Goal: Information Seeking & Learning: Learn about a topic

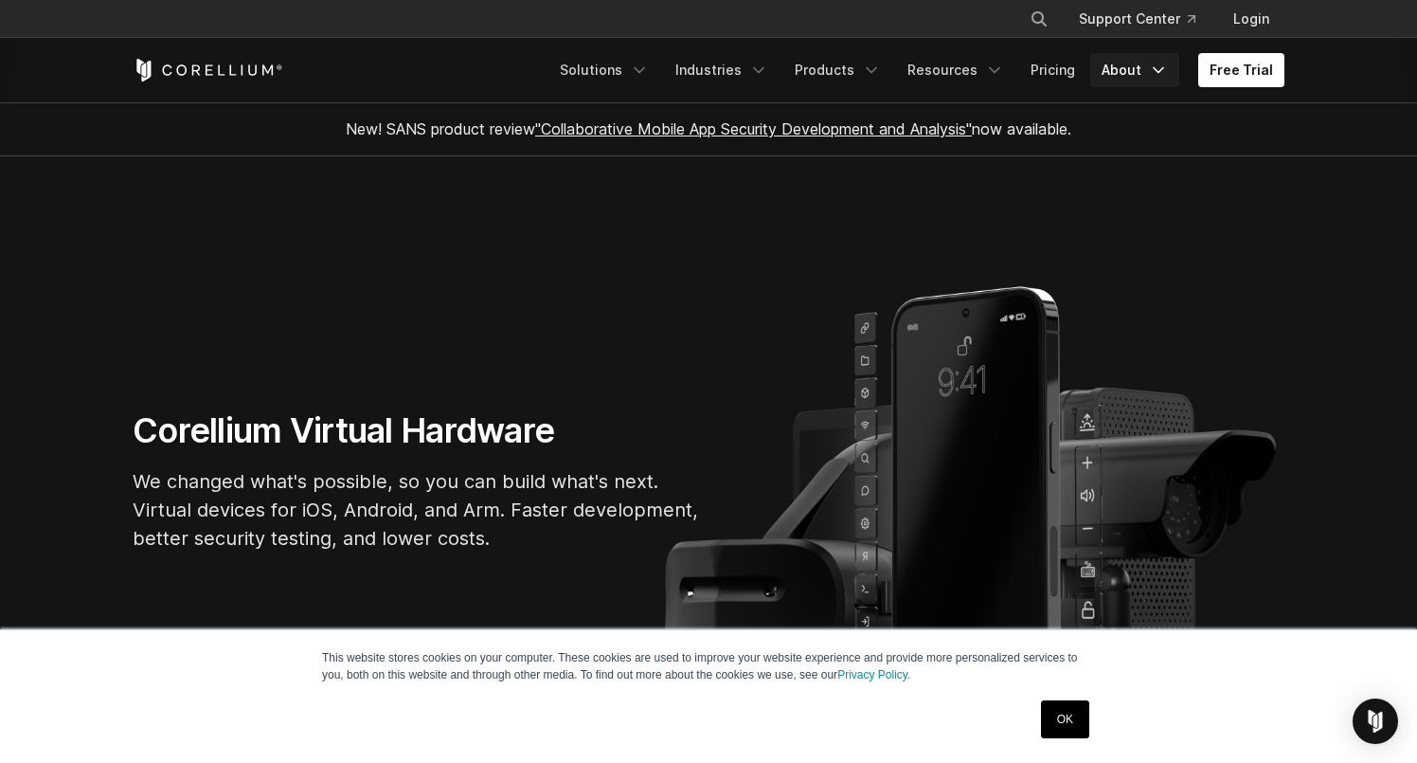
click at [1129, 67] on link "About" at bounding box center [1135, 70] width 89 height 34
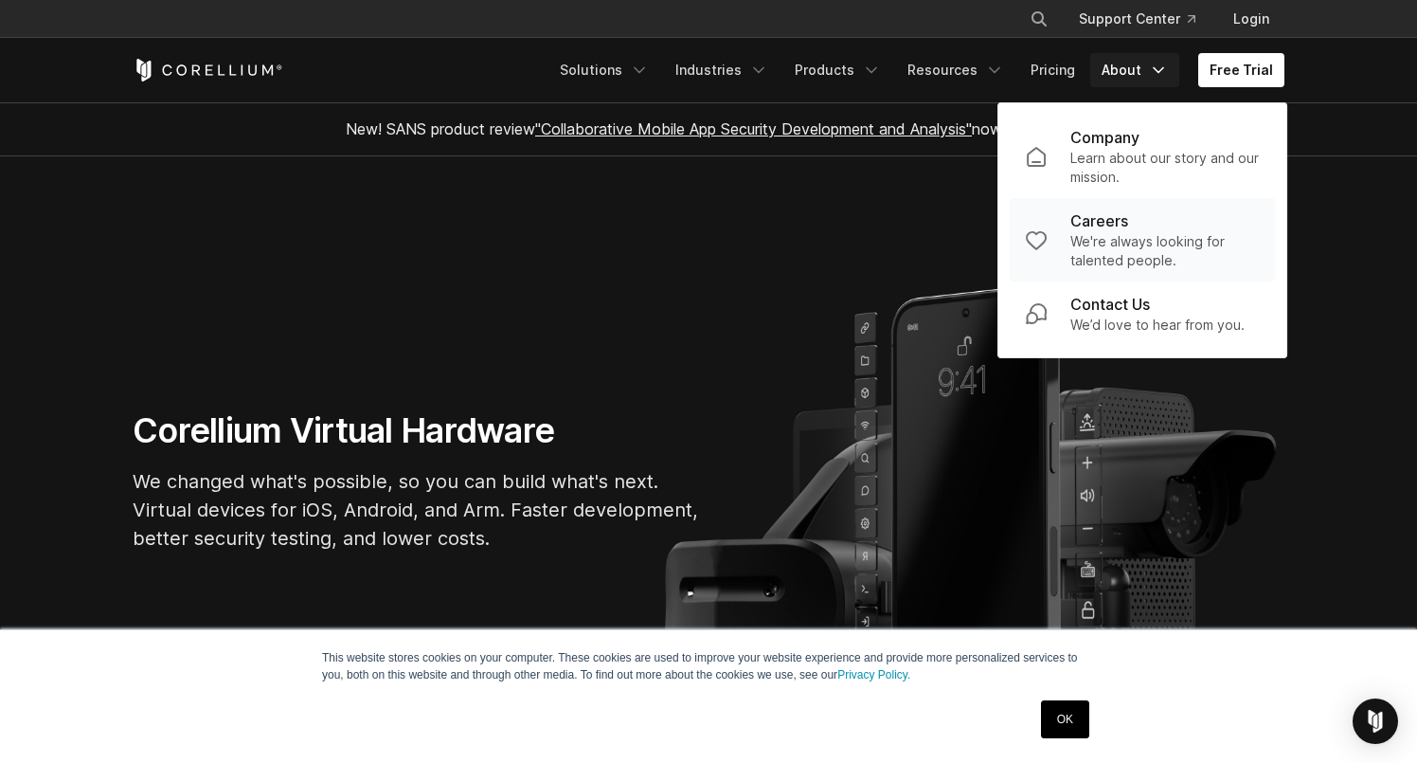
click at [1112, 245] on p "We're always looking for talented people." at bounding box center [1165, 251] width 189 height 38
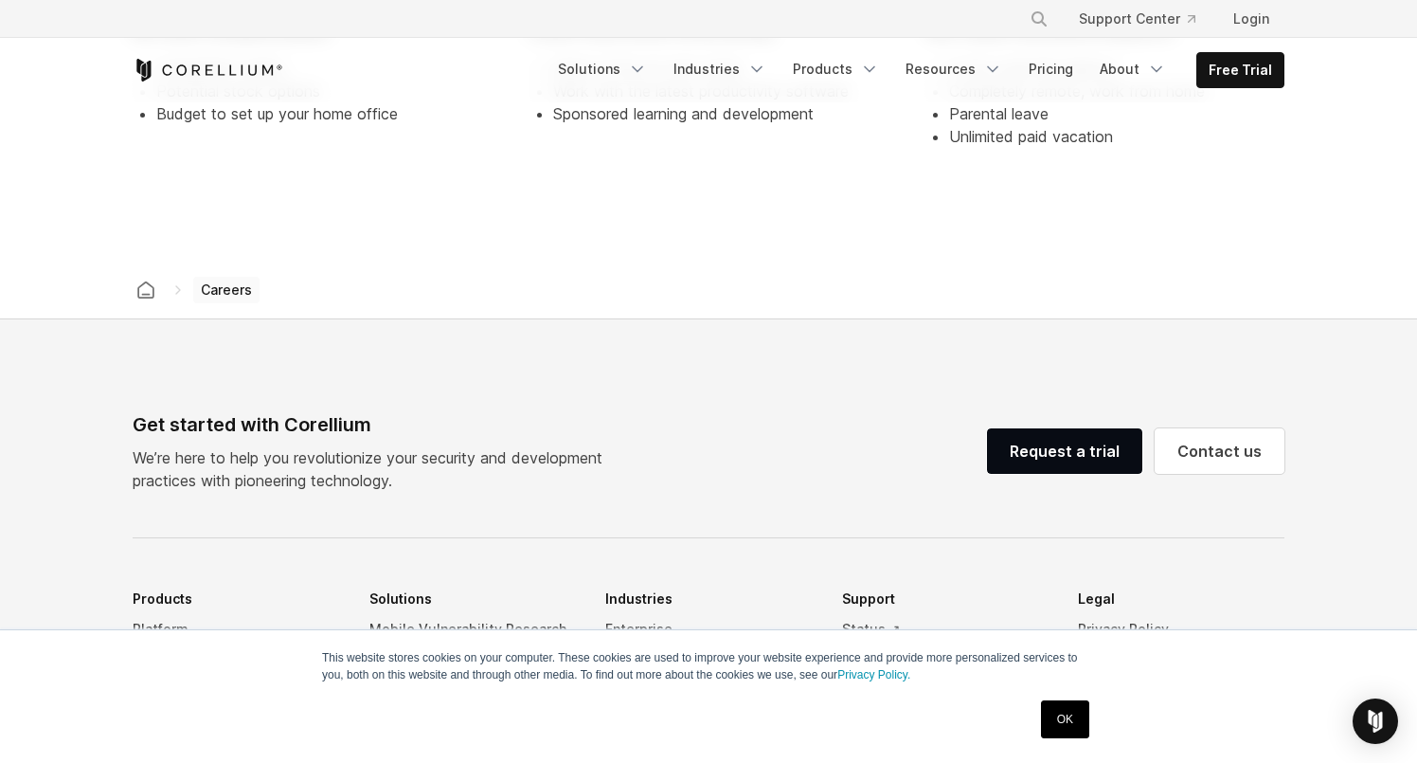
scroll to position [1020, 0]
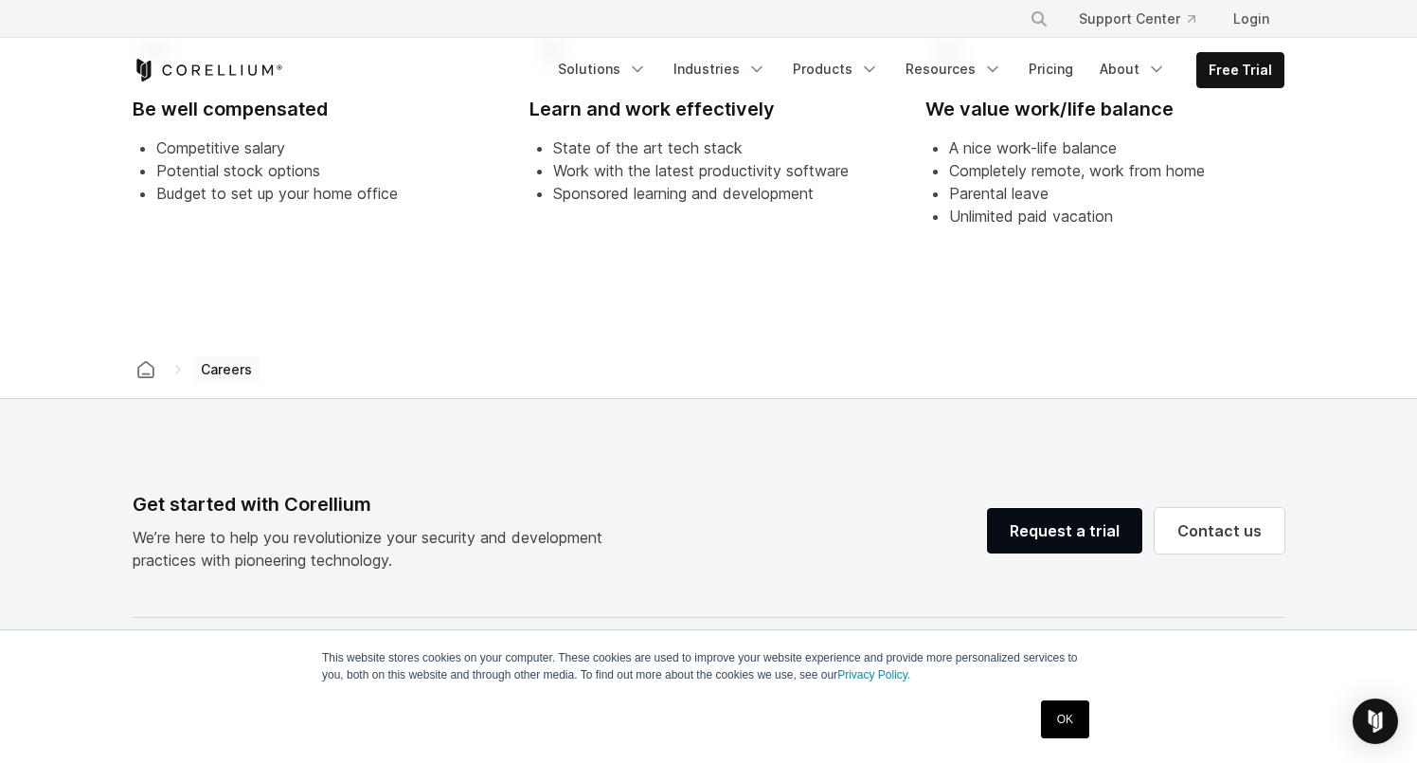
click at [221, 372] on span "Careers" at bounding box center [226, 369] width 66 height 27
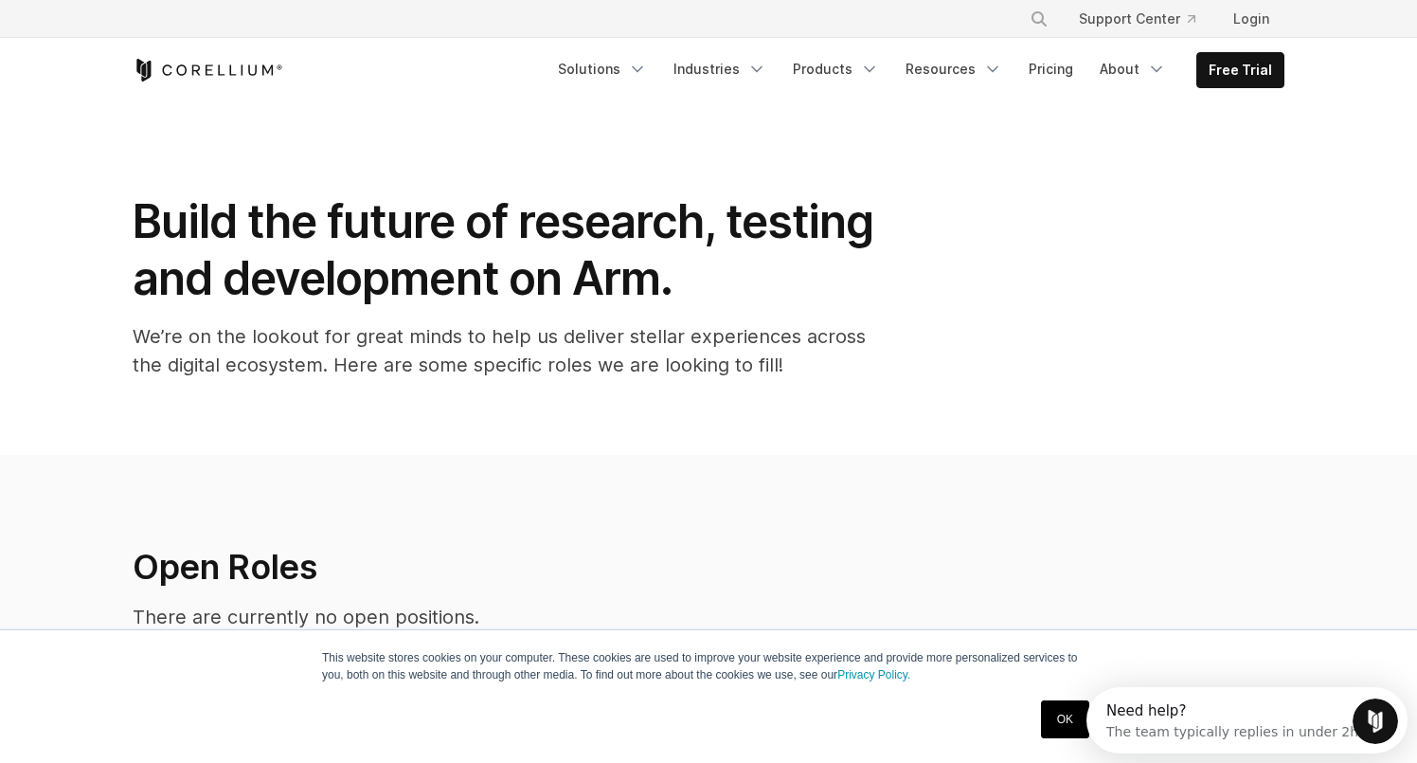
scroll to position [0, 0]
click at [339, 142] on section "Build the future of research, testing and development on Arm. We’re on the look…" at bounding box center [708, 278] width 1417 height 352
click at [626, 72] on link "Solutions" at bounding box center [603, 69] width 112 height 34
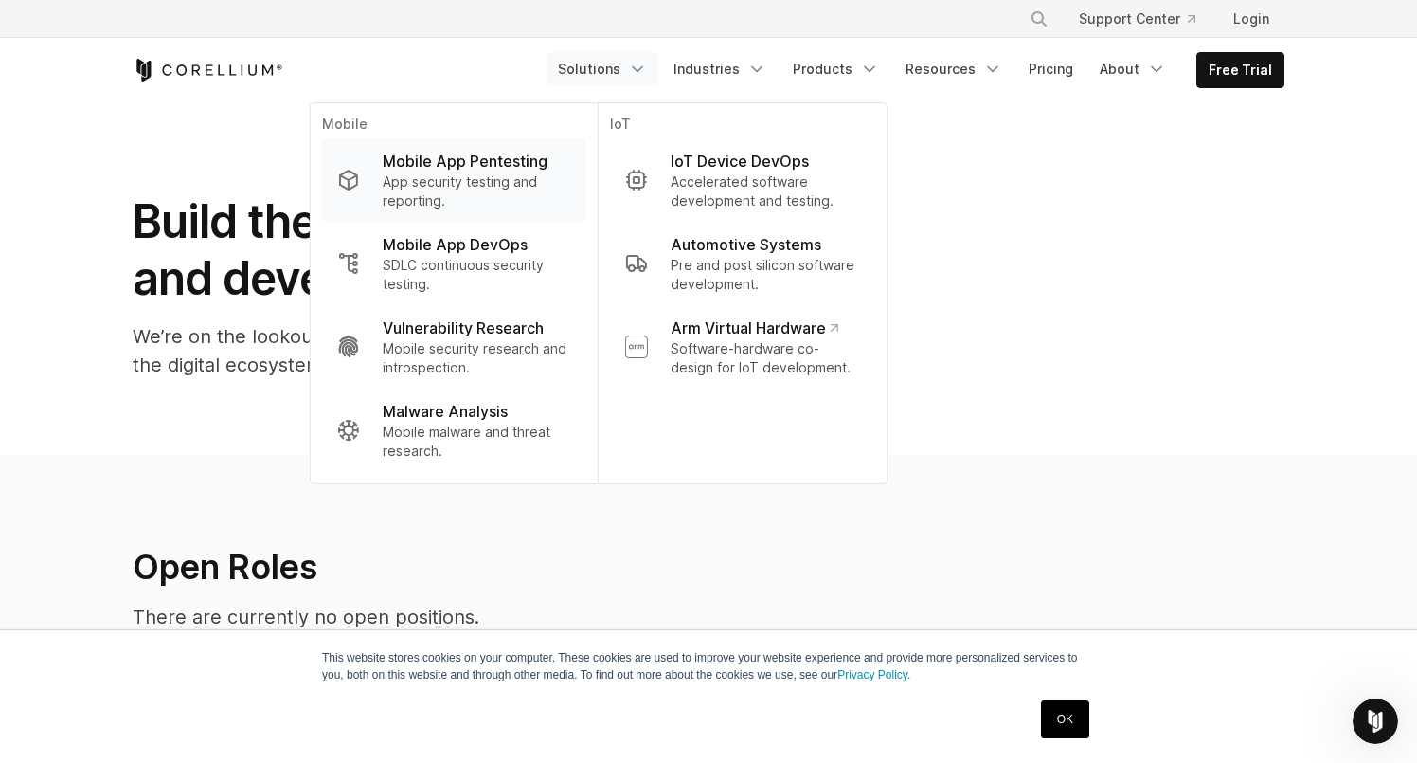
click at [504, 156] on p "Mobile App Pentesting" at bounding box center [465, 161] width 165 height 23
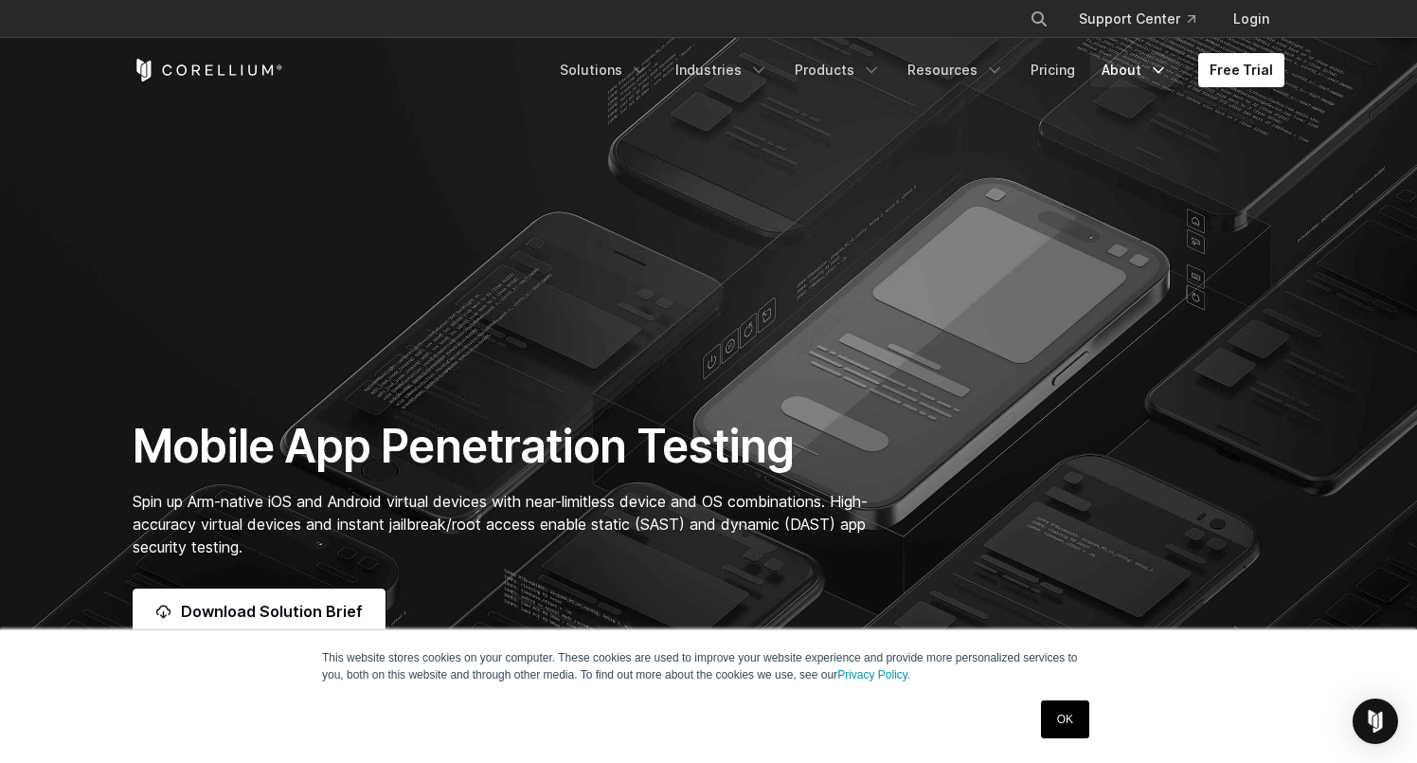
click at [1127, 68] on link "About" at bounding box center [1135, 70] width 89 height 34
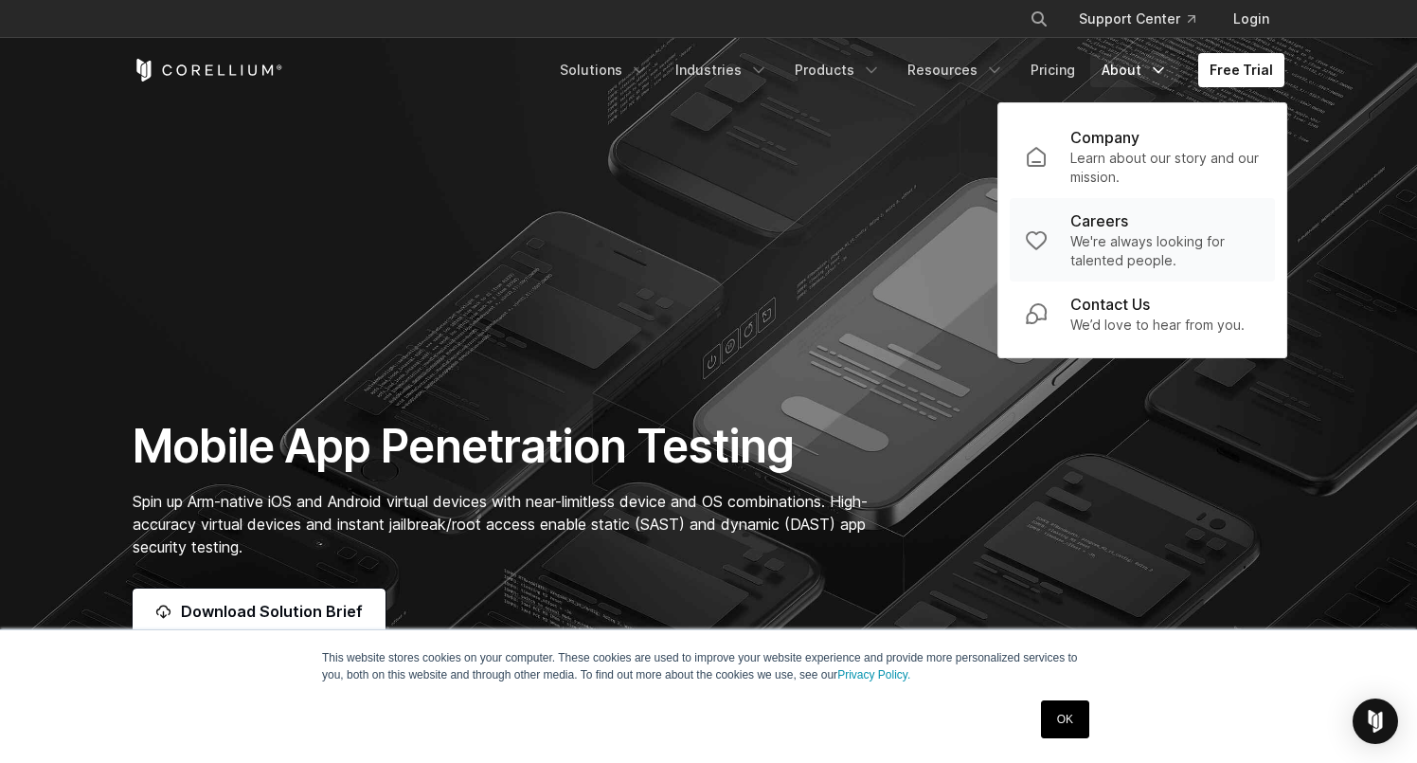
click at [1118, 215] on p "Careers" at bounding box center [1100, 220] width 58 height 23
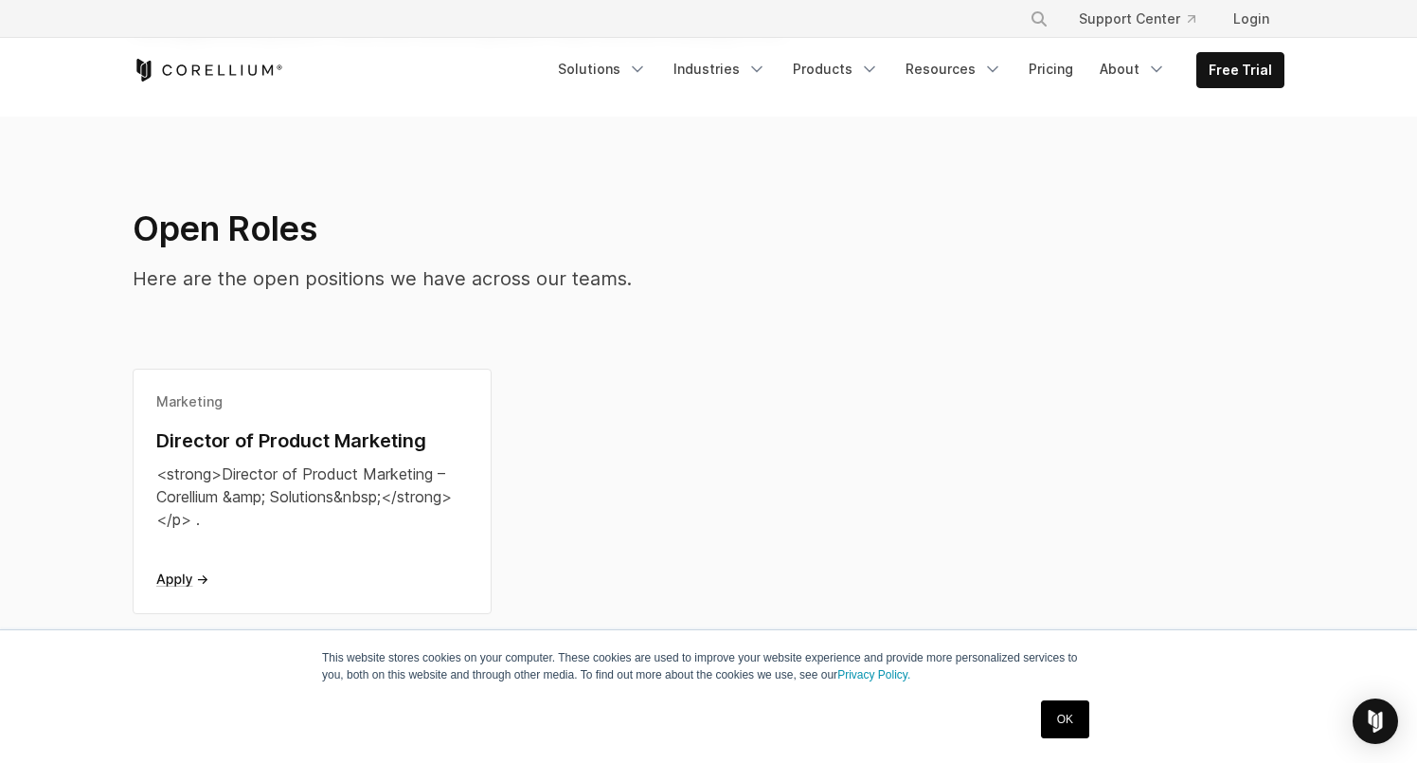
scroll to position [364, 0]
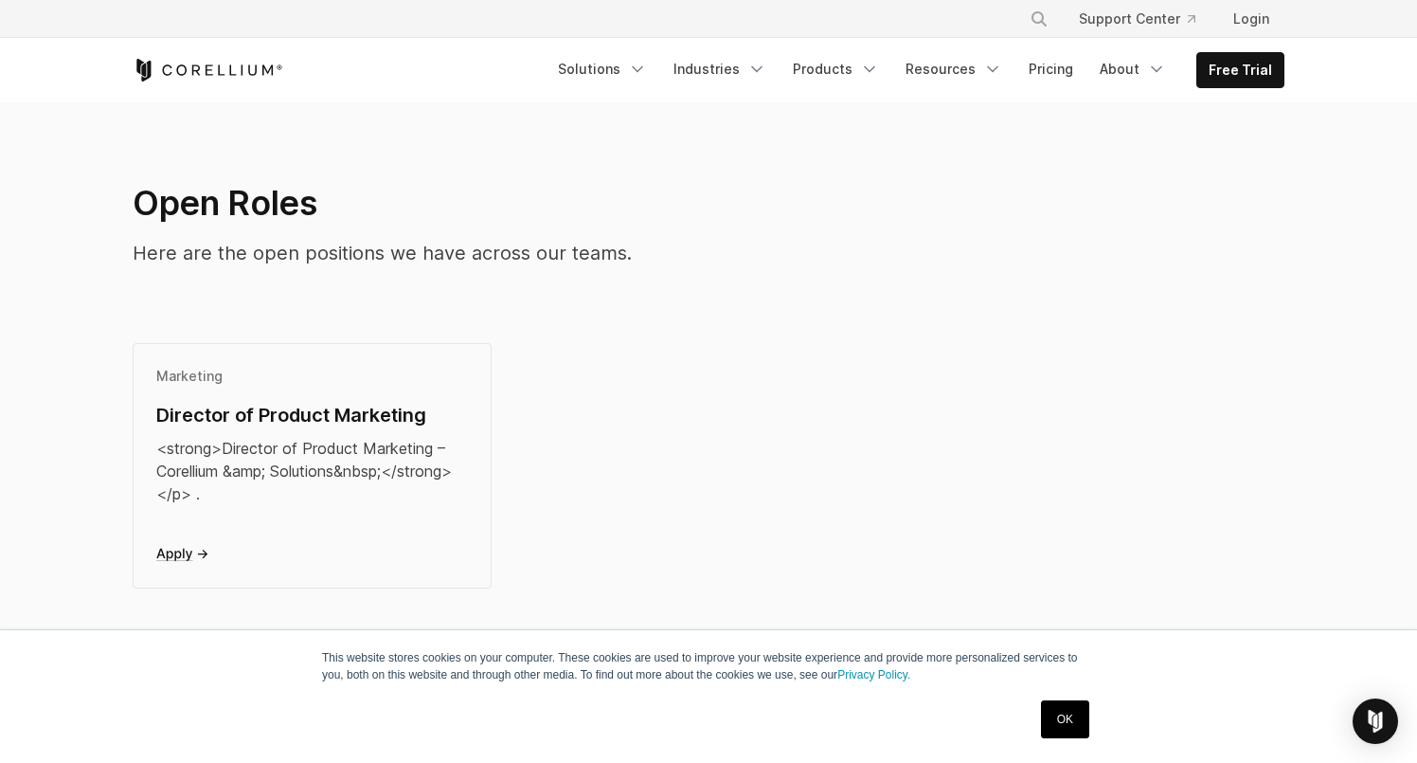
click at [390, 423] on div "Director of Product Marketing" at bounding box center [312, 415] width 312 height 28
click at [601, 68] on link "Solutions" at bounding box center [603, 69] width 112 height 34
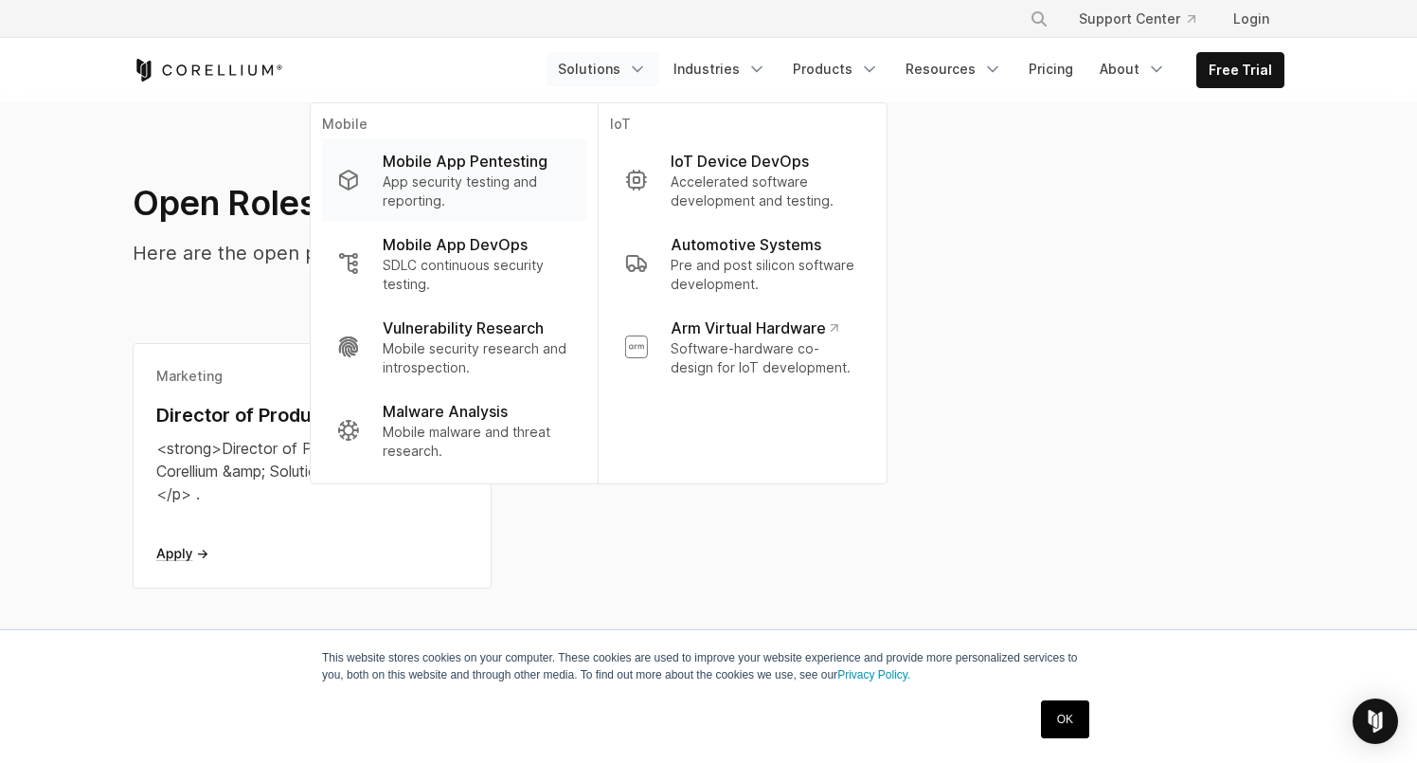
click at [460, 181] on p "App security testing and reporting." at bounding box center [477, 191] width 189 height 38
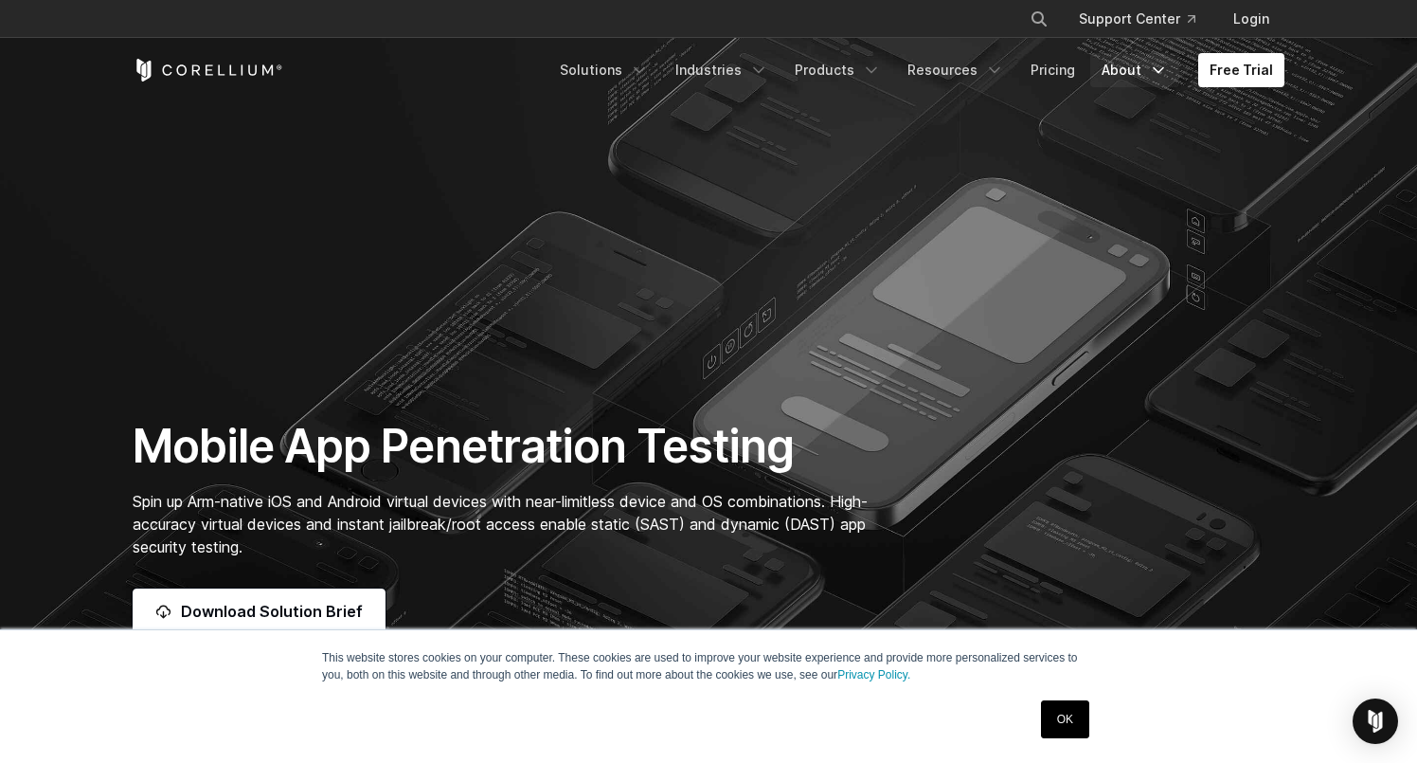
click at [1127, 73] on link "About" at bounding box center [1135, 70] width 89 height 34
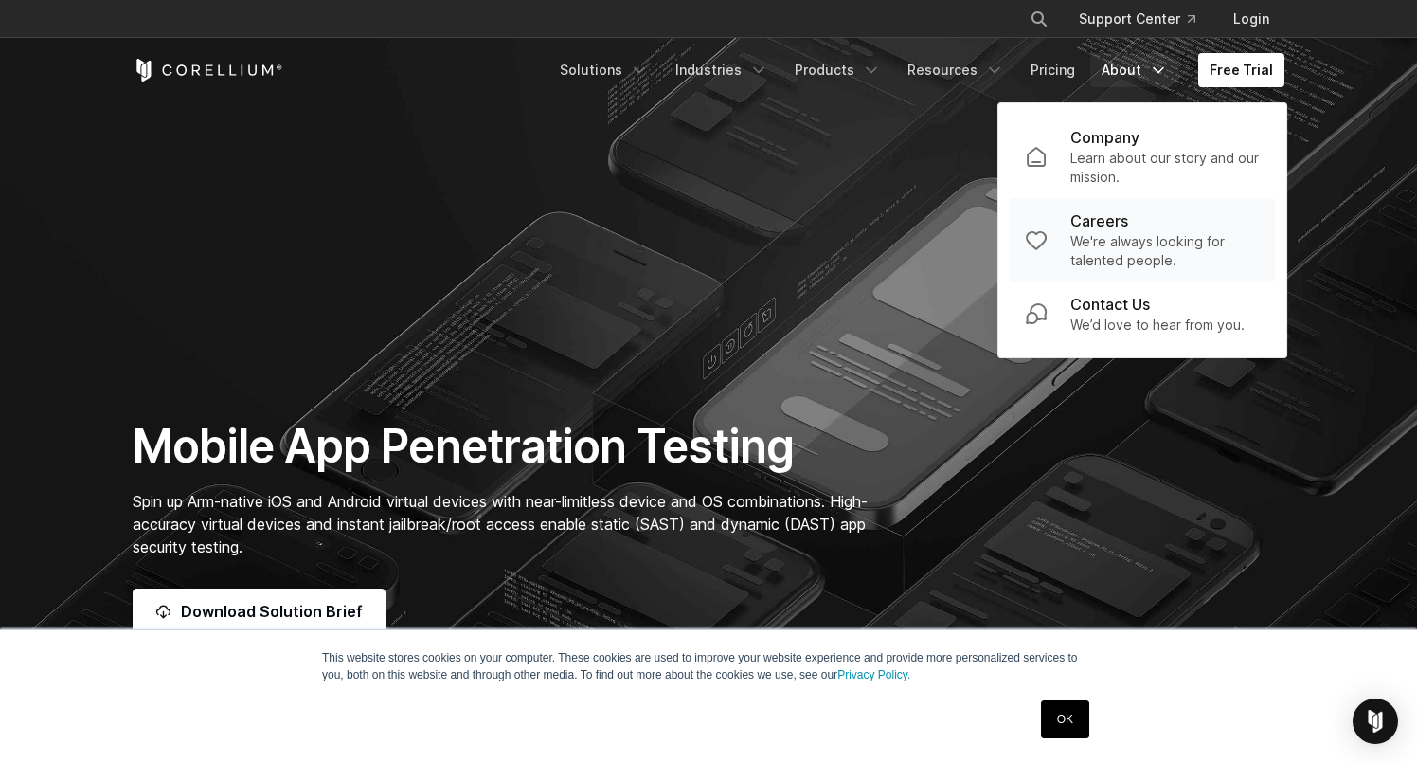
click at [1113, 240] on p "We're always looking for talented people." at bounding box center [1165, 251] width 189 height 38
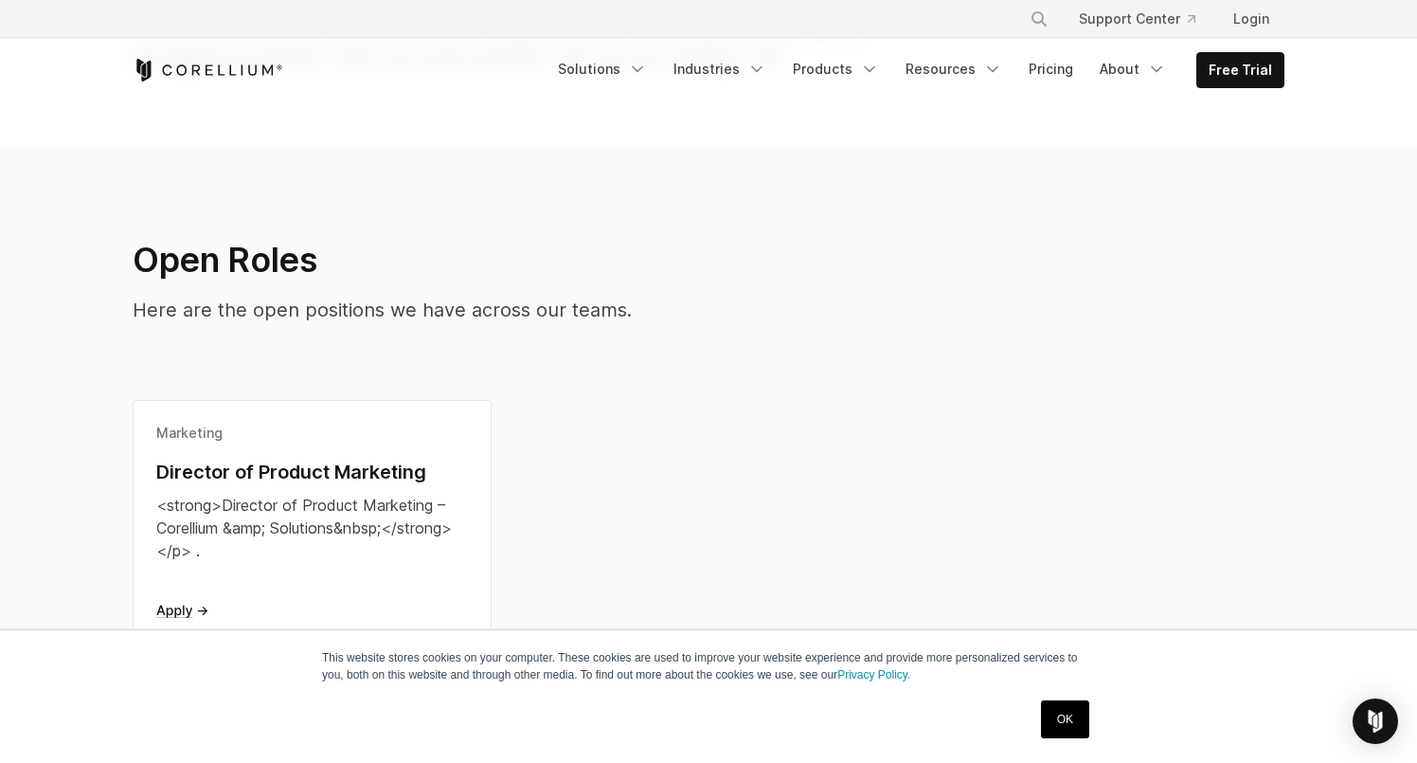
scroll to position [386, 0]
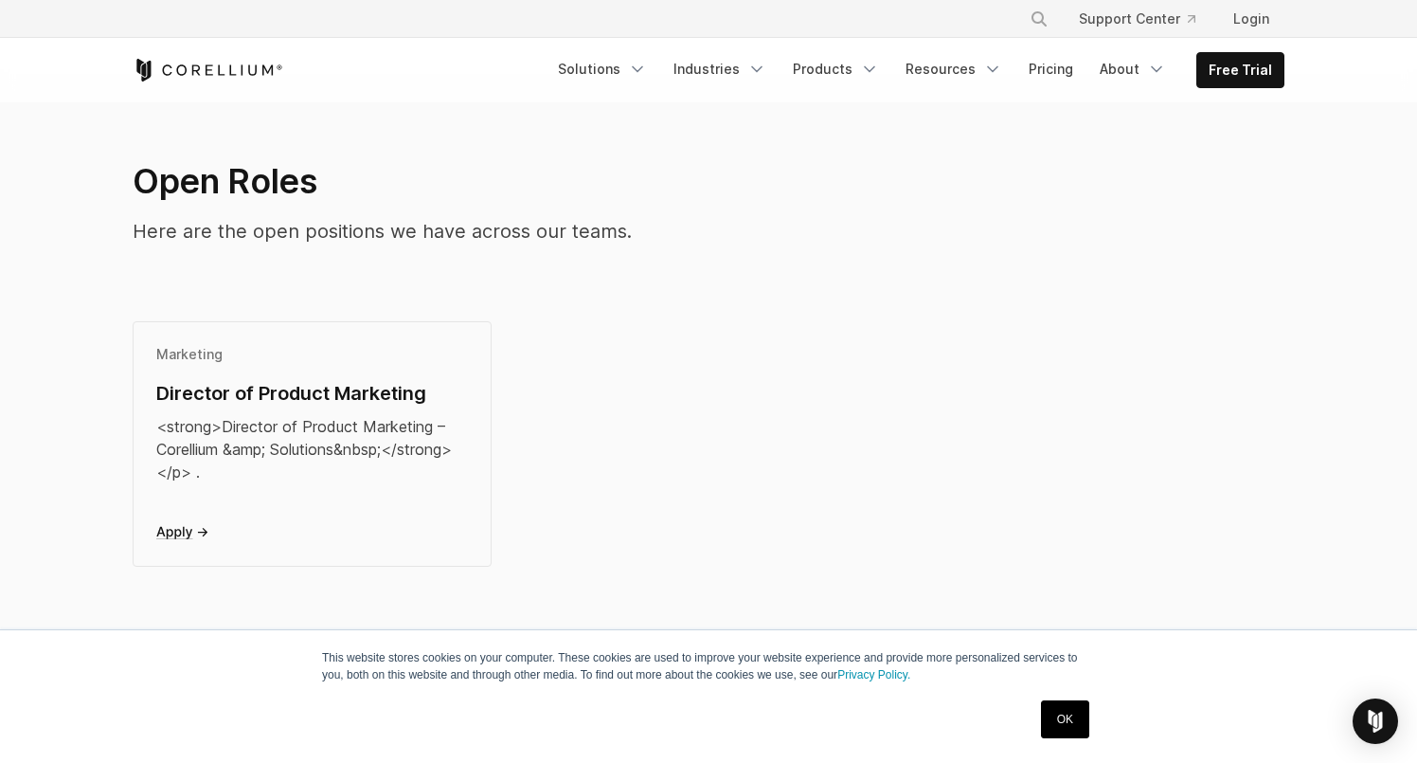
click at [304, 434] on div "<strong>Director of Product Marketing – Corellium &amp; Solutions&nbsp;</strong…" at bounding box center [312, 449] width 312 height 68
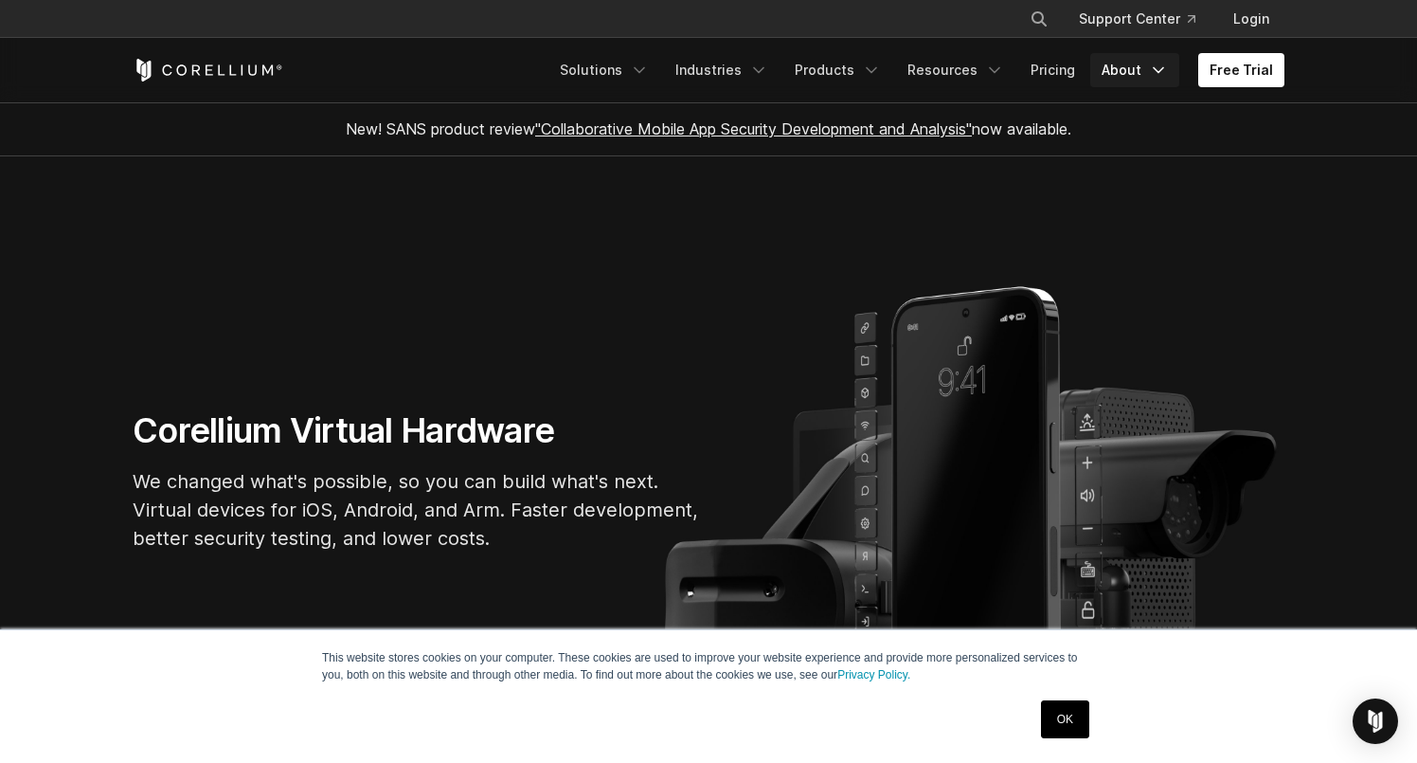
click at [1134, 75] on link "About" at bounding box center [1135, 70] width 89 height 34
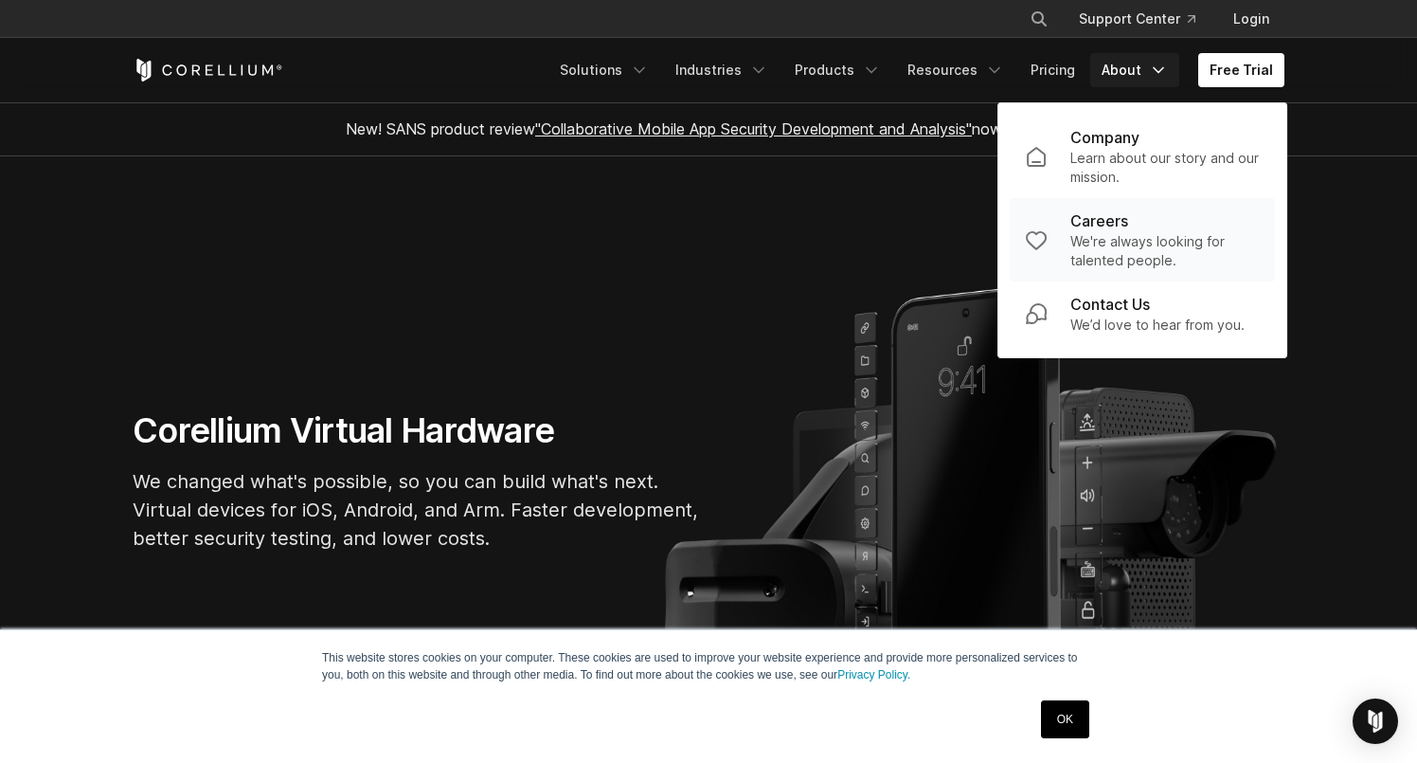
click at [1126, 218] on p "Careers" at bounding box center [1100, 220] width 58 height 23
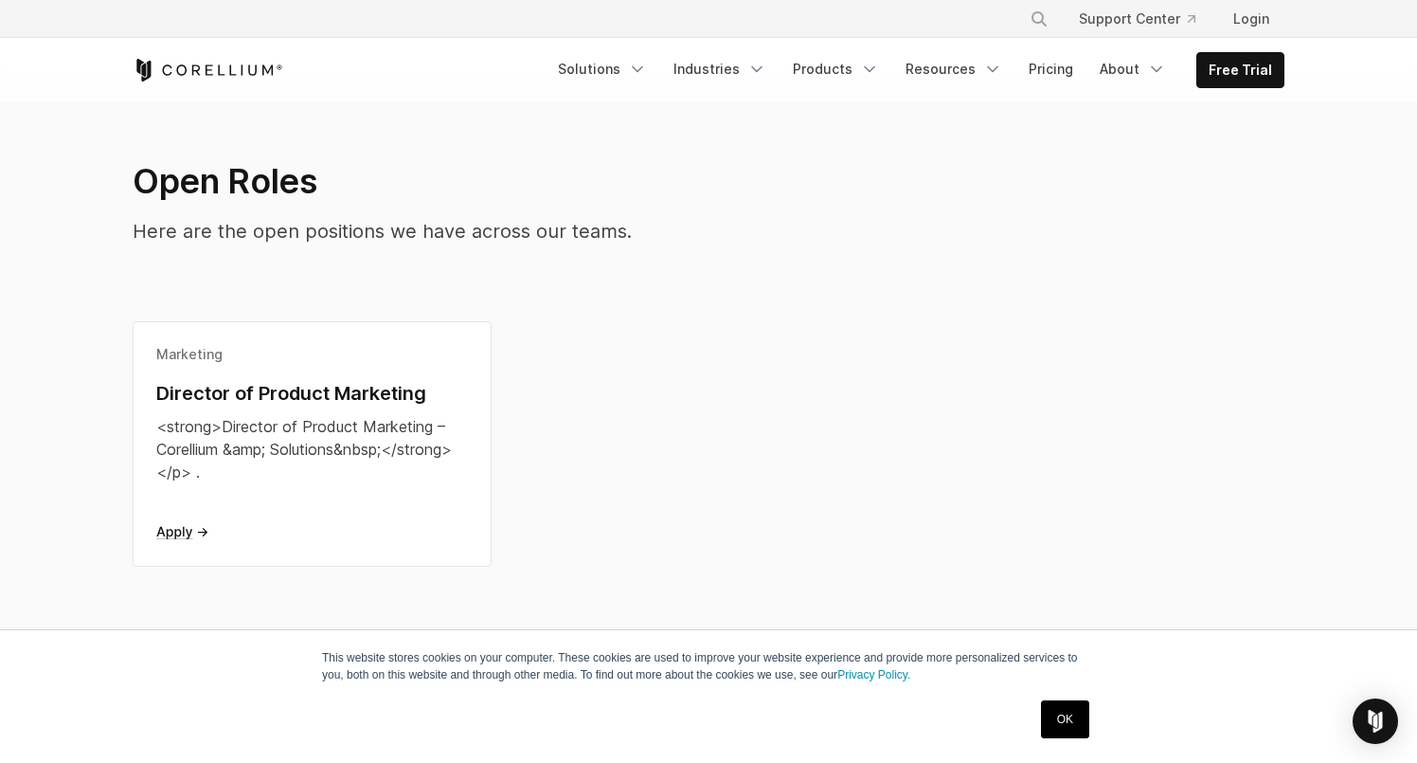
scroll to position [388, 0]
click at [188, 532] on icon at bounding box center [181, 531] width 51 height 12
click at [619, 71] on link "Solutions" at bounding box center [603, 69] width 112 height 34
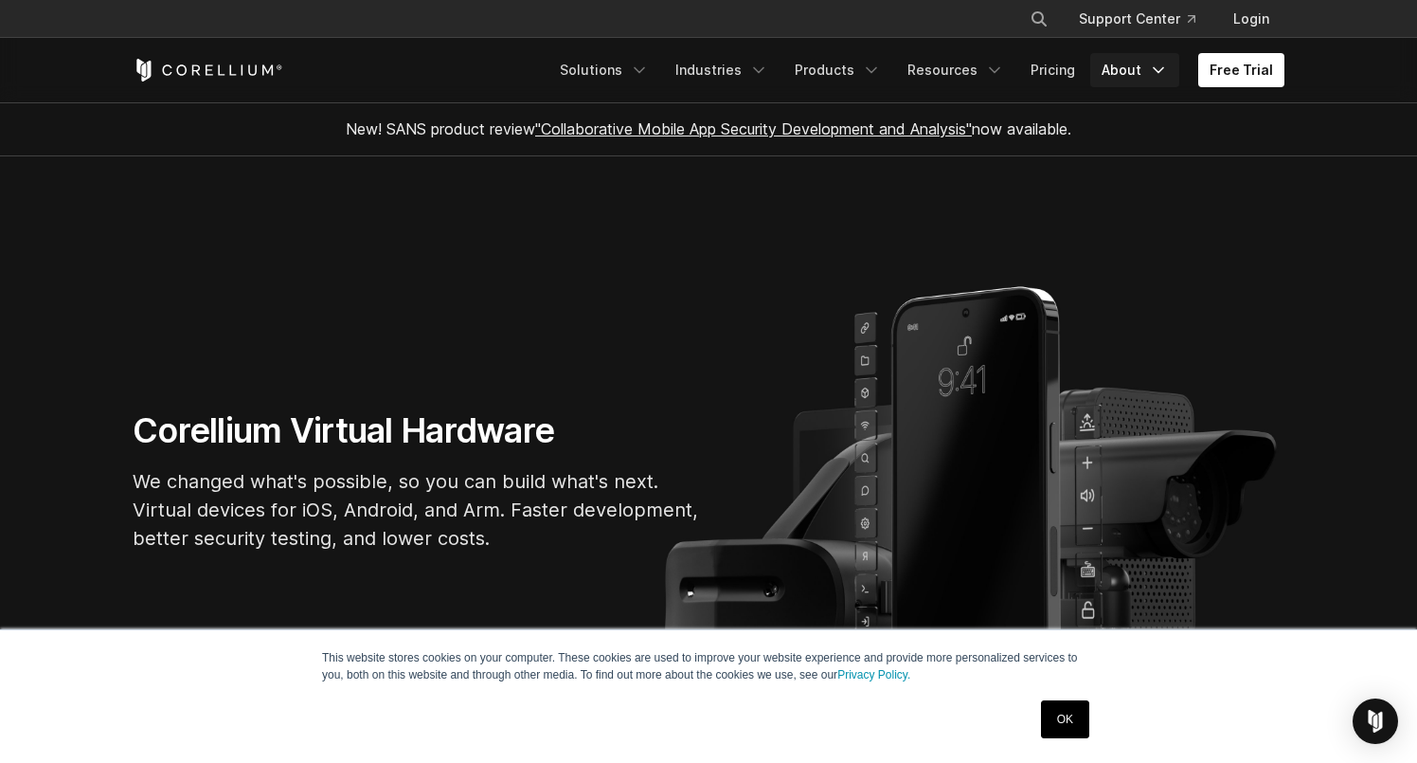
click at [1119, 73] on link "About" at bounding box center [1135, 70] width 89 height 34
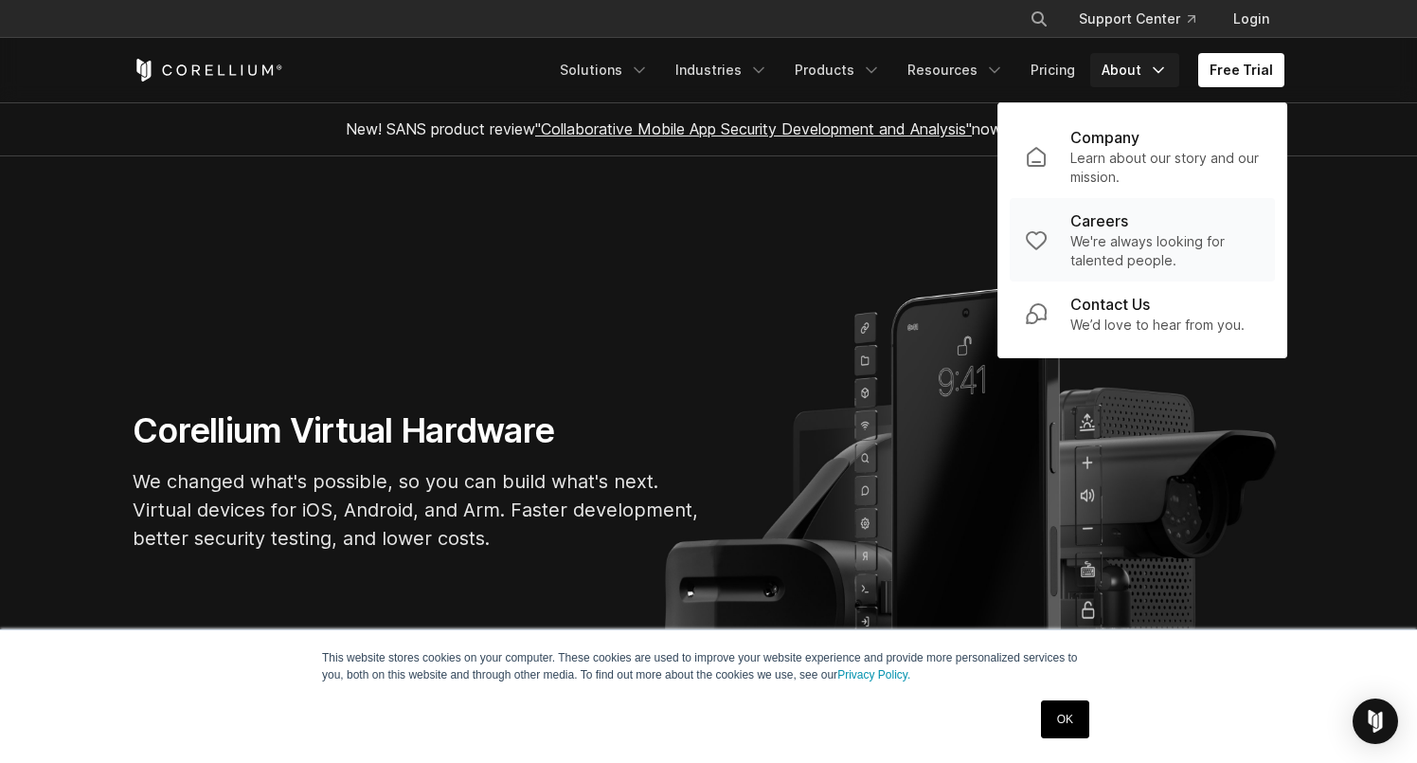
click at [1136, 230] on div "Careers" at bounding box center [1165, 220] width 189 height 23
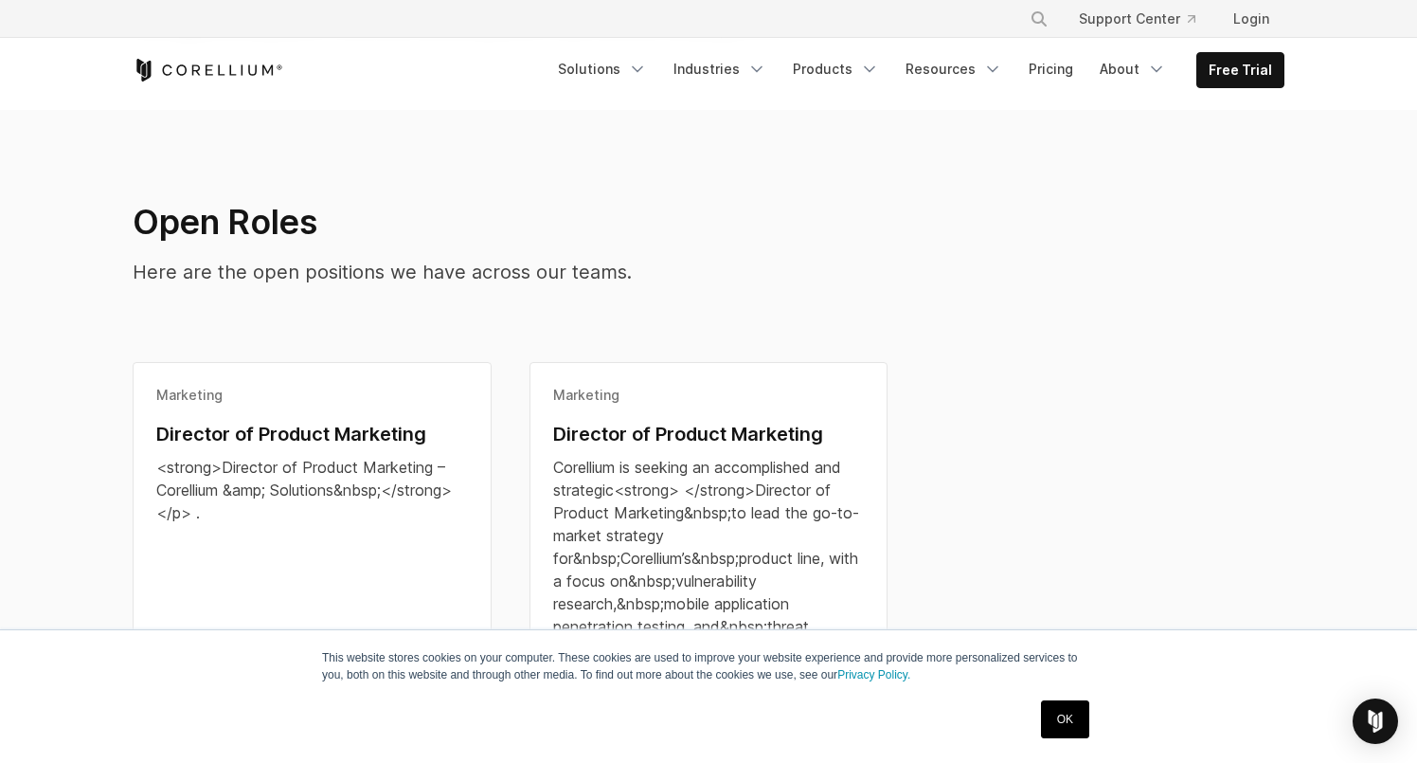
scroll to position [400, 0]
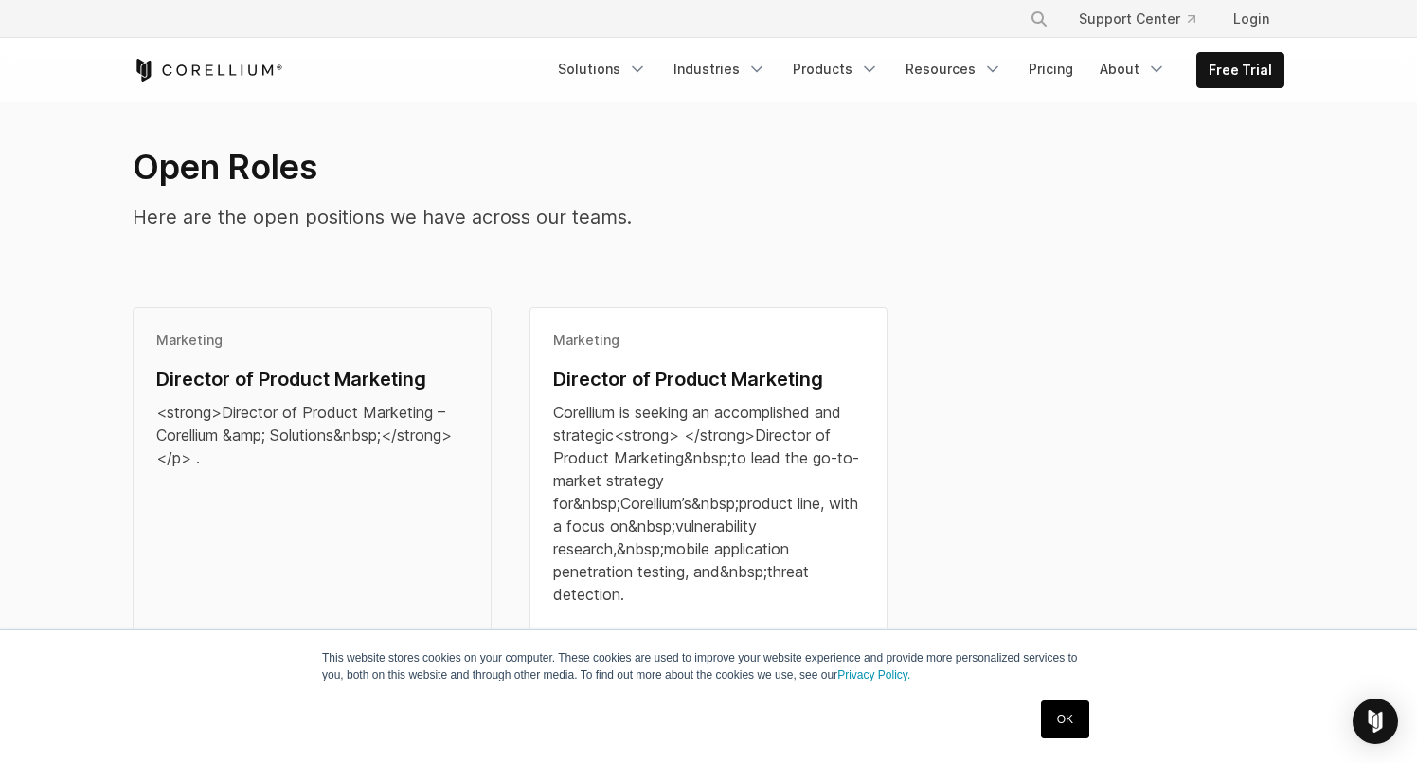
click at [462, 333] on div "Marketing" at bounding box center [312, 340] width 312 height 19
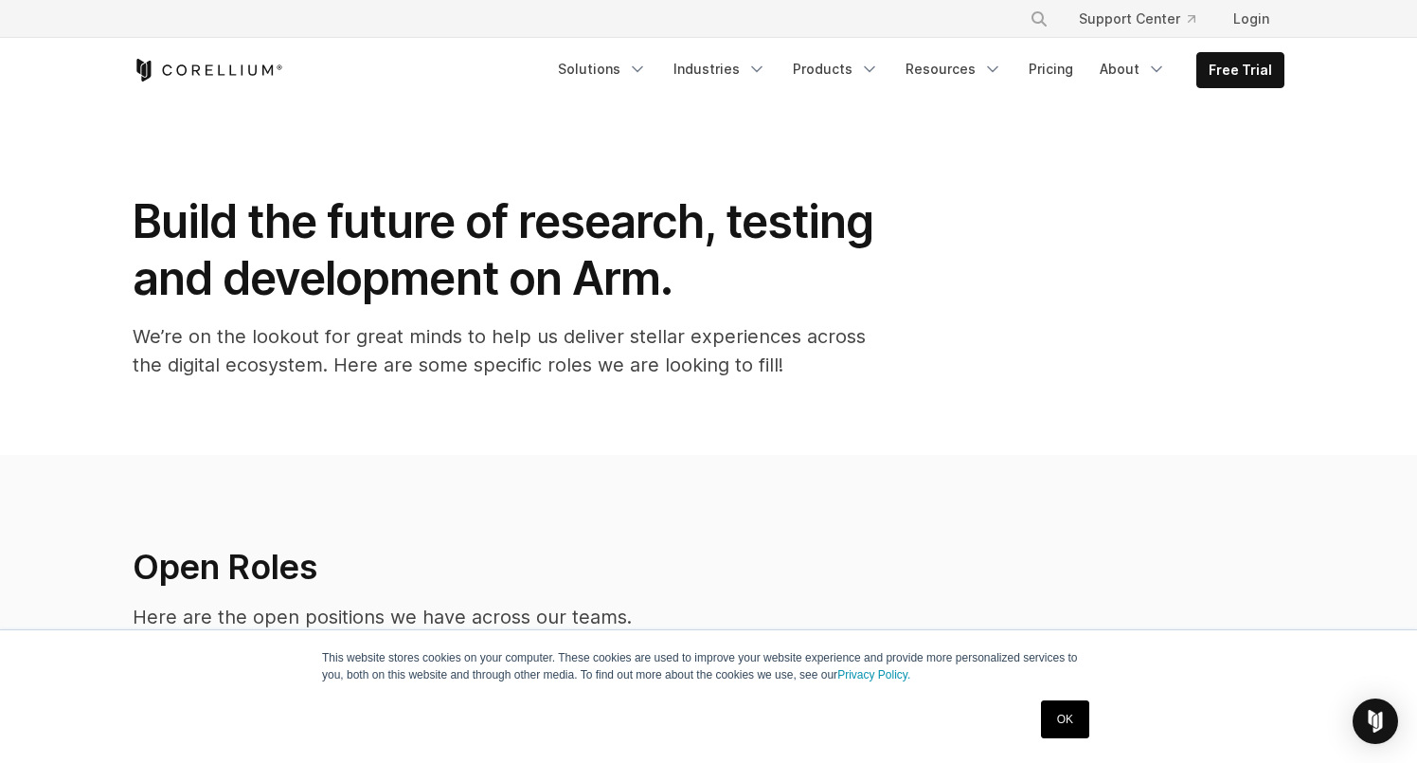
scroll to position [0, 0]
click at [616, 66] on link "Solutions" at bounding box center [603, 69] width 112 height 34
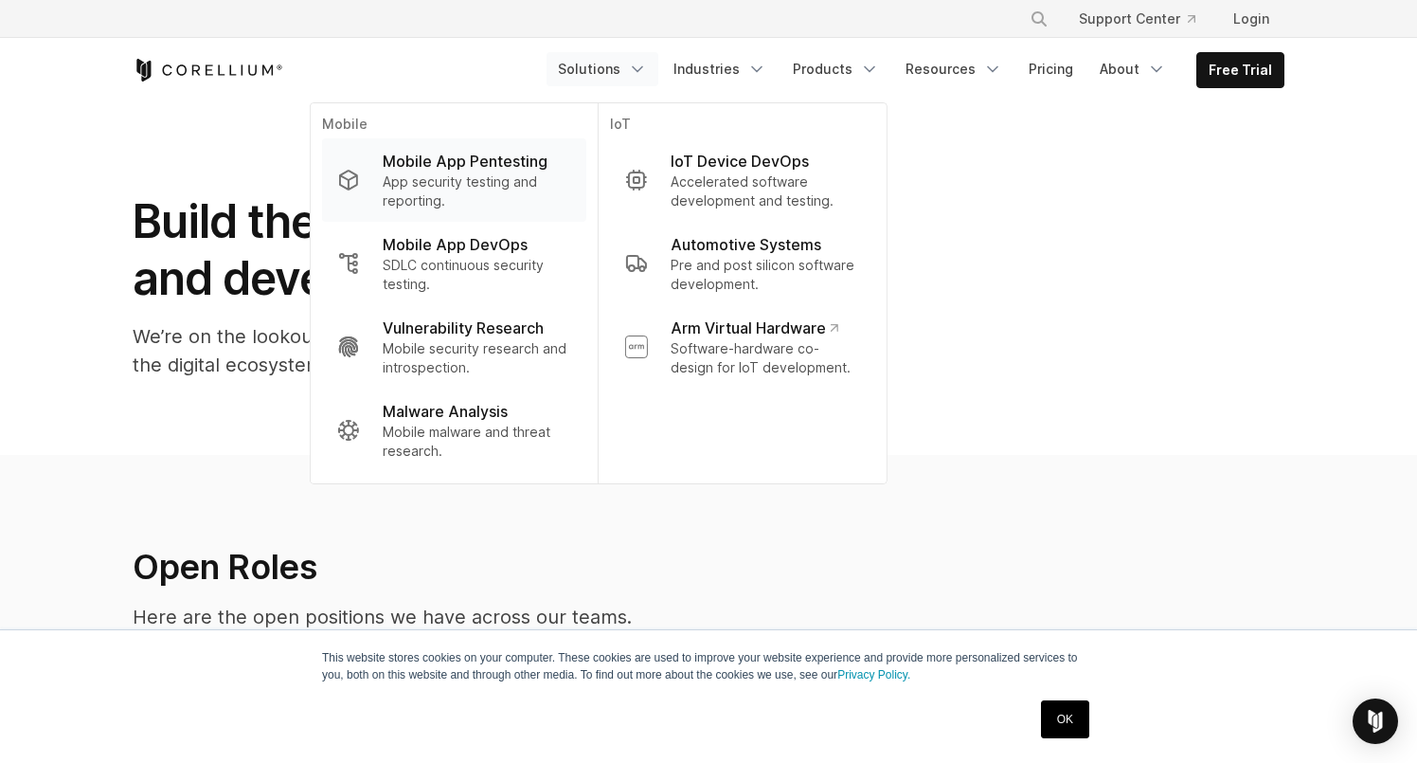
click at [483, 158] on p "Mobile App Pentesting" at bounding box center [465, 161] width 165 height 23
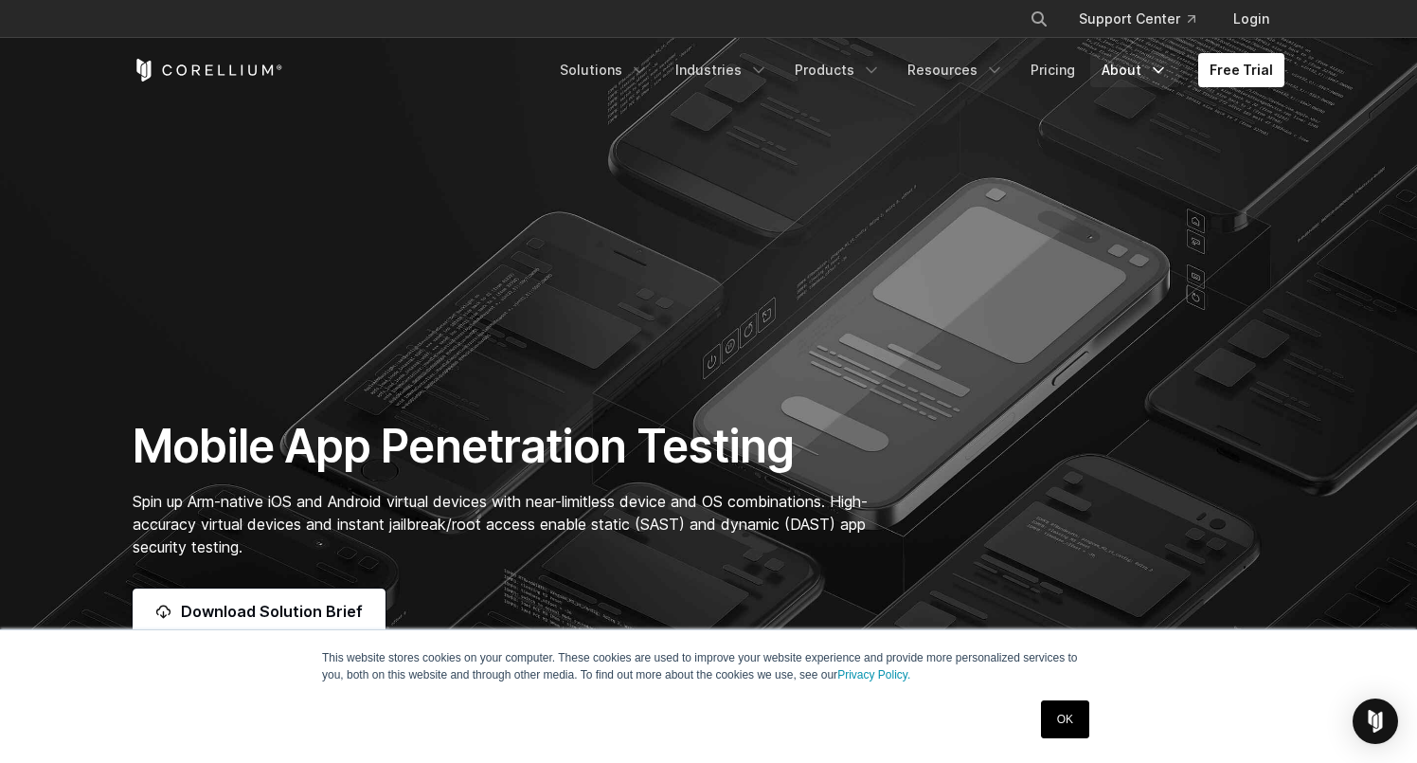
click at [1132, 72] on link "About" at bounding box center [1135, 70] width 89 height 34
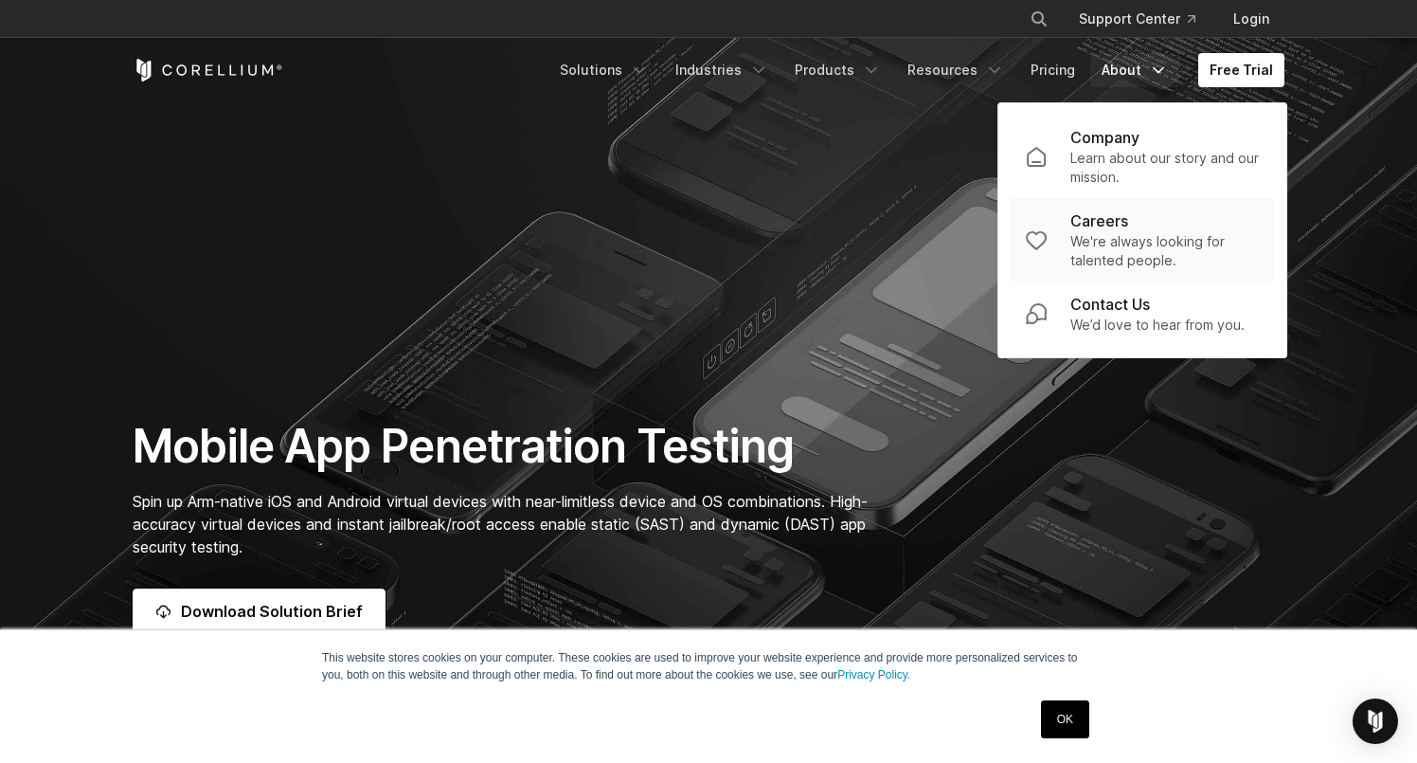
click at [1111, 240] on p "We're always looking for talented people." at bounding box center [1165, 251] width 189 height 38
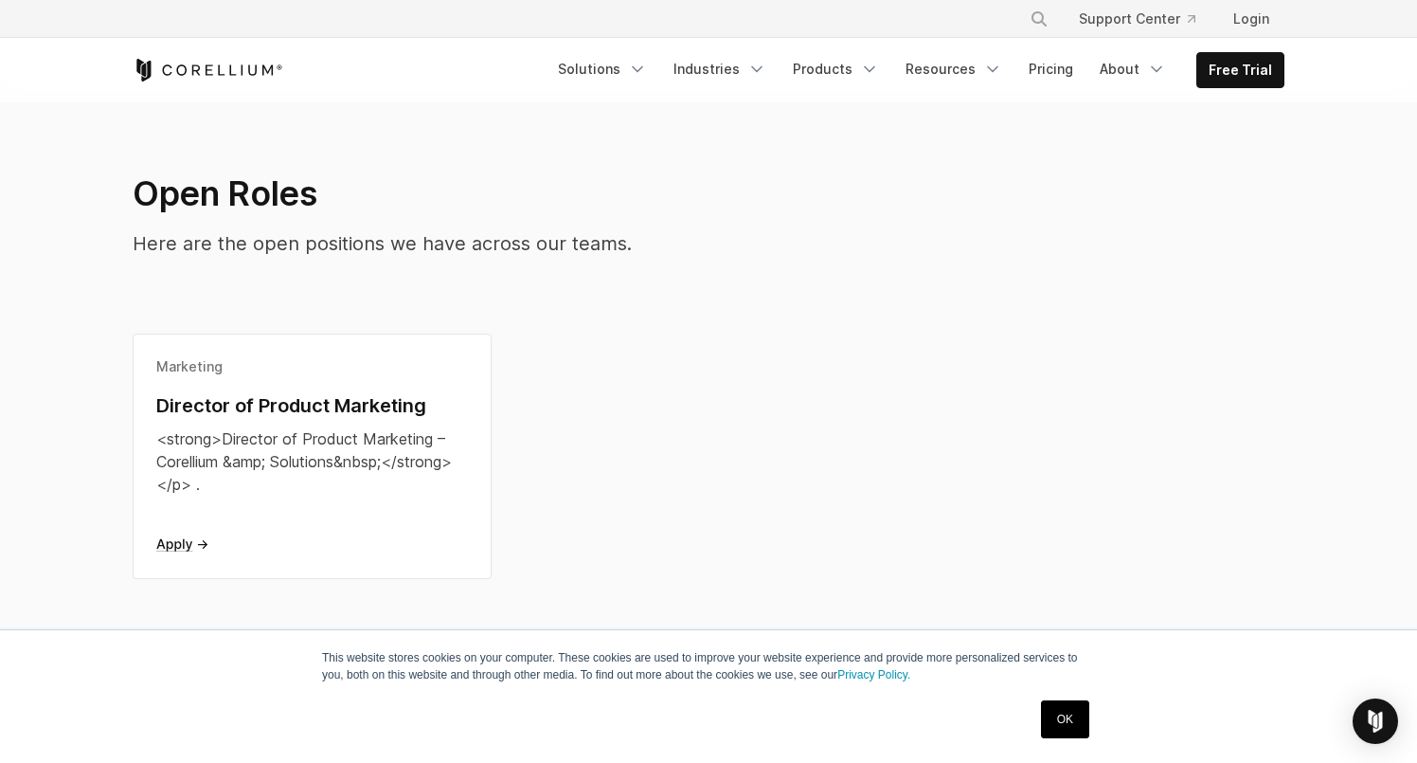
scroll to position [384, 0]
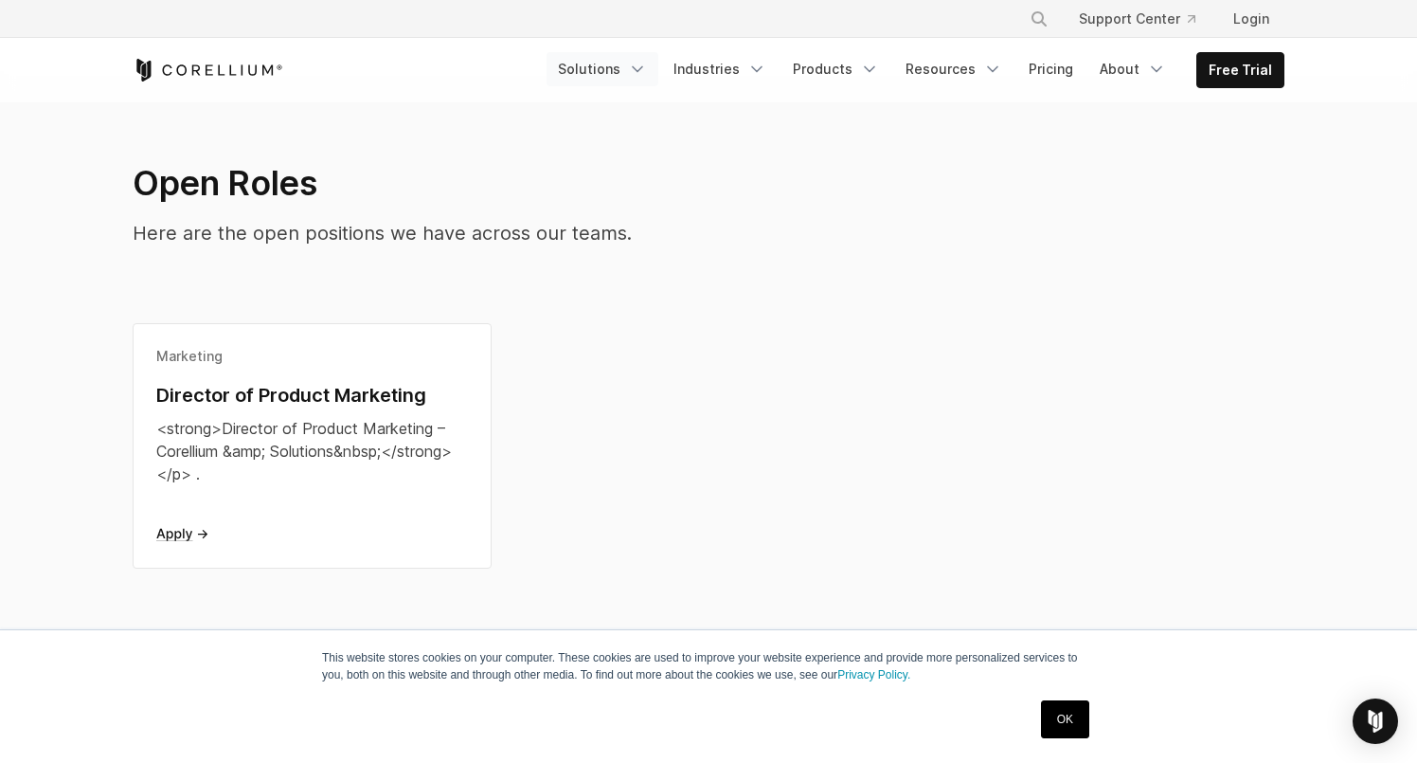
click at [614, 75] on link "Solutions" at bounding box center [603, 69] width 112 height 34
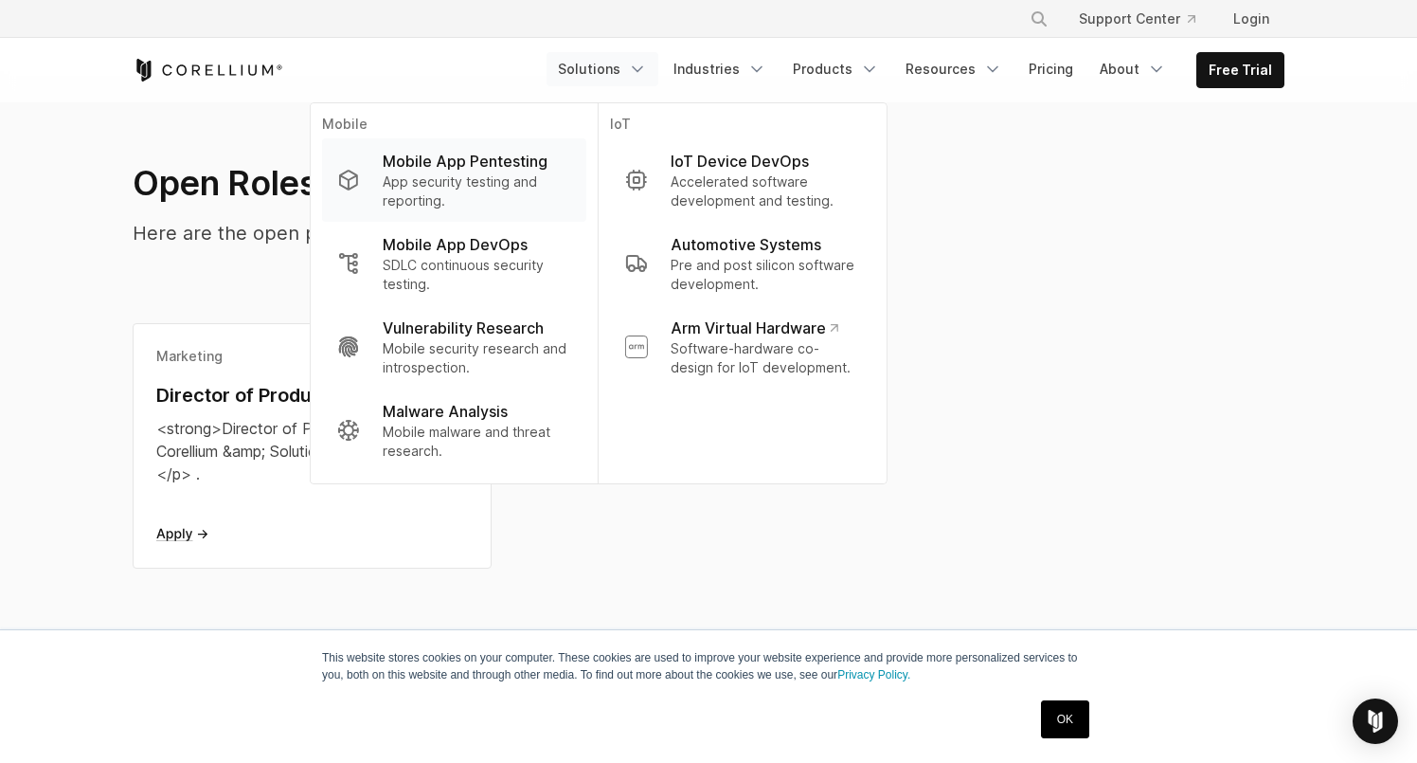
click at [504, 162] on p "Mobile App Pentesting" at bounding box center [465, 161] width 165 height 23
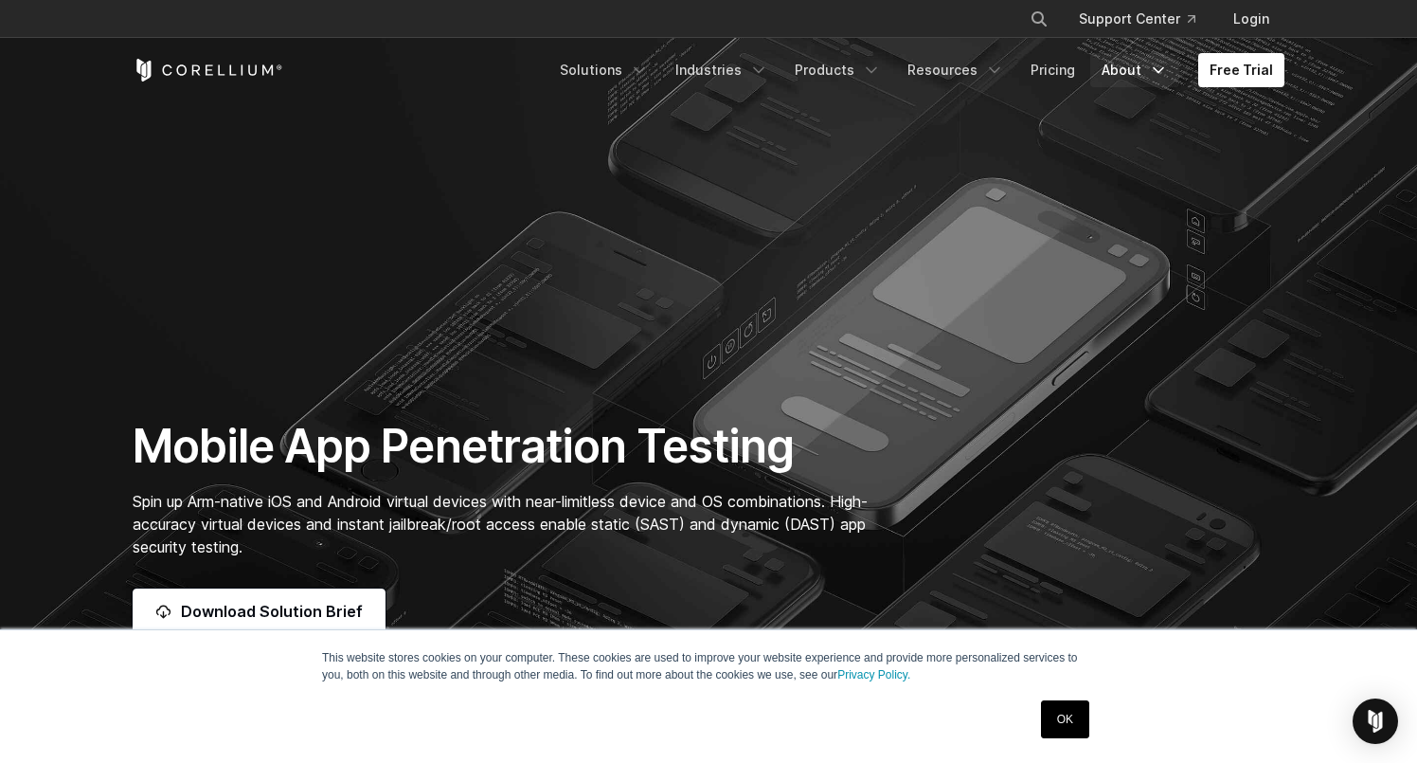
click at [1129, 75] on link "About" at bounding box center [1135, 70] width 89 height 34
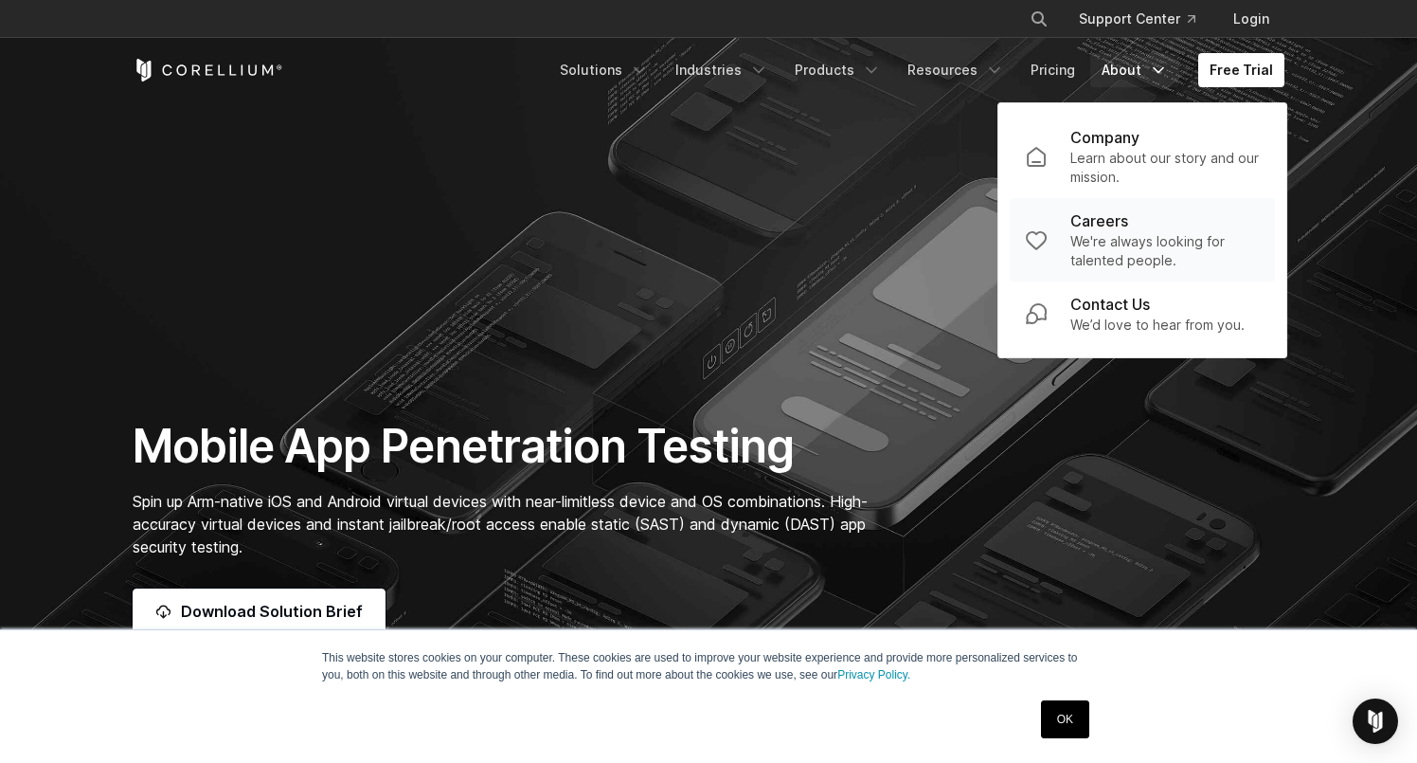
click at [1127, 240] on p "We're always looking for talented people." at bounding box center [1165, 251] width 189 height 38
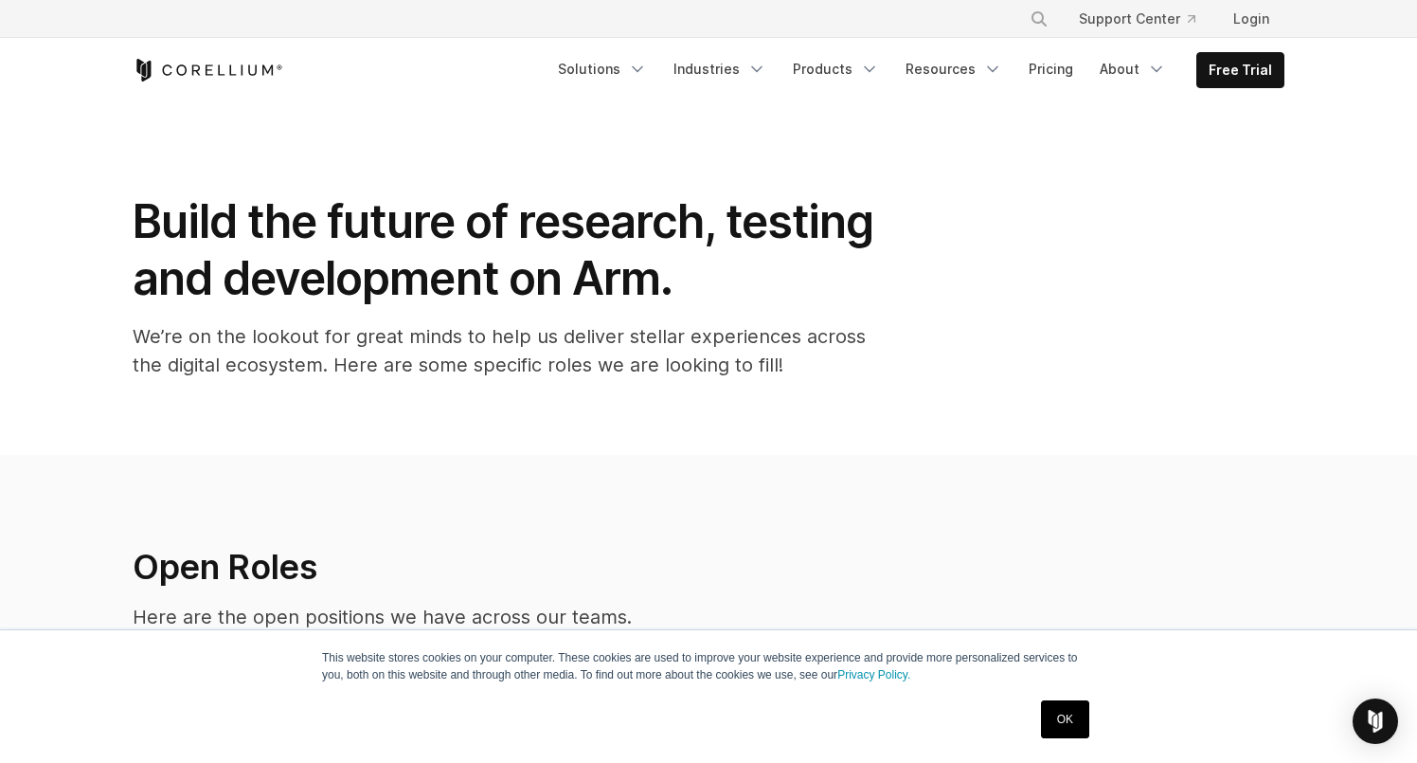
click at [1127, 240] on div "Build the future of research, testing and development on Arm. We’re on the look…" at bounding box center [709, 293] width 1190 height 201
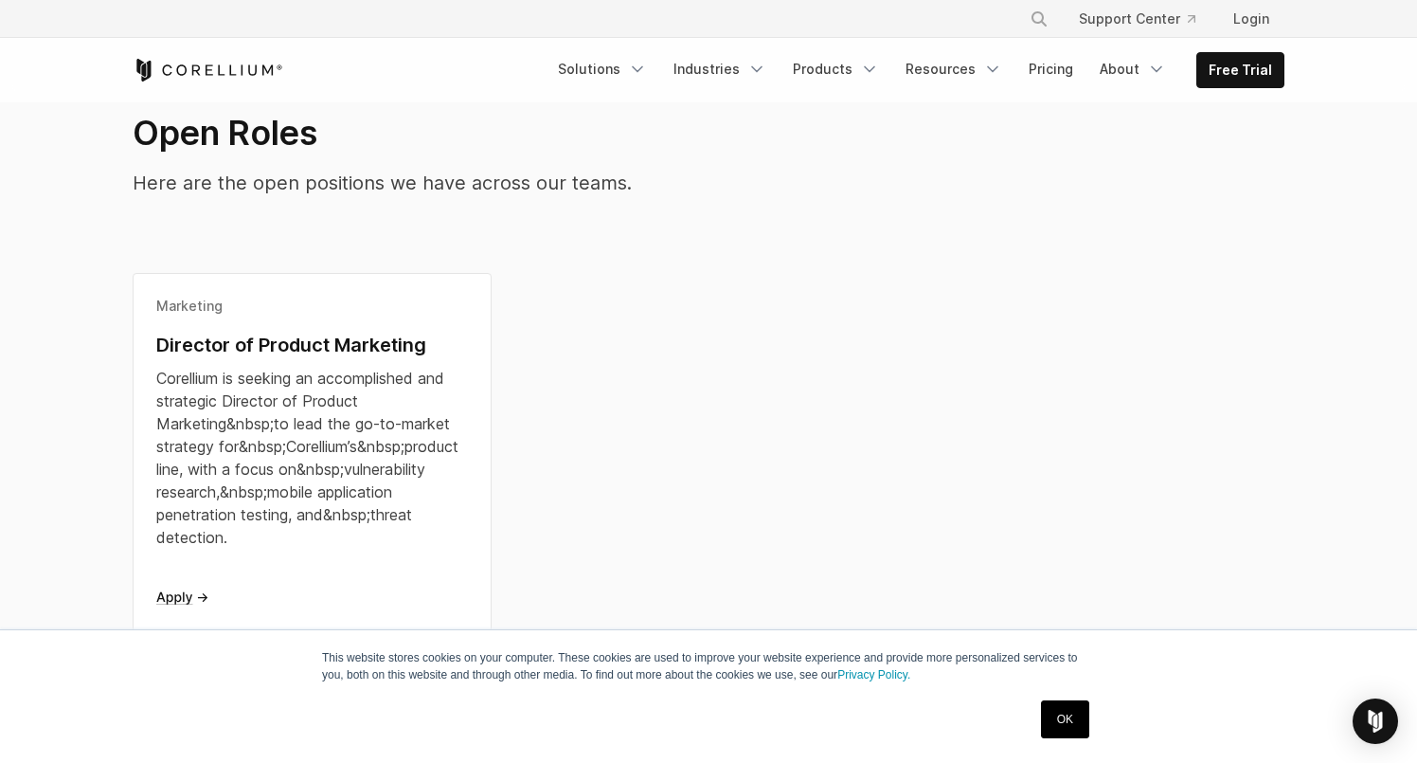
scroll to position [442, 0]
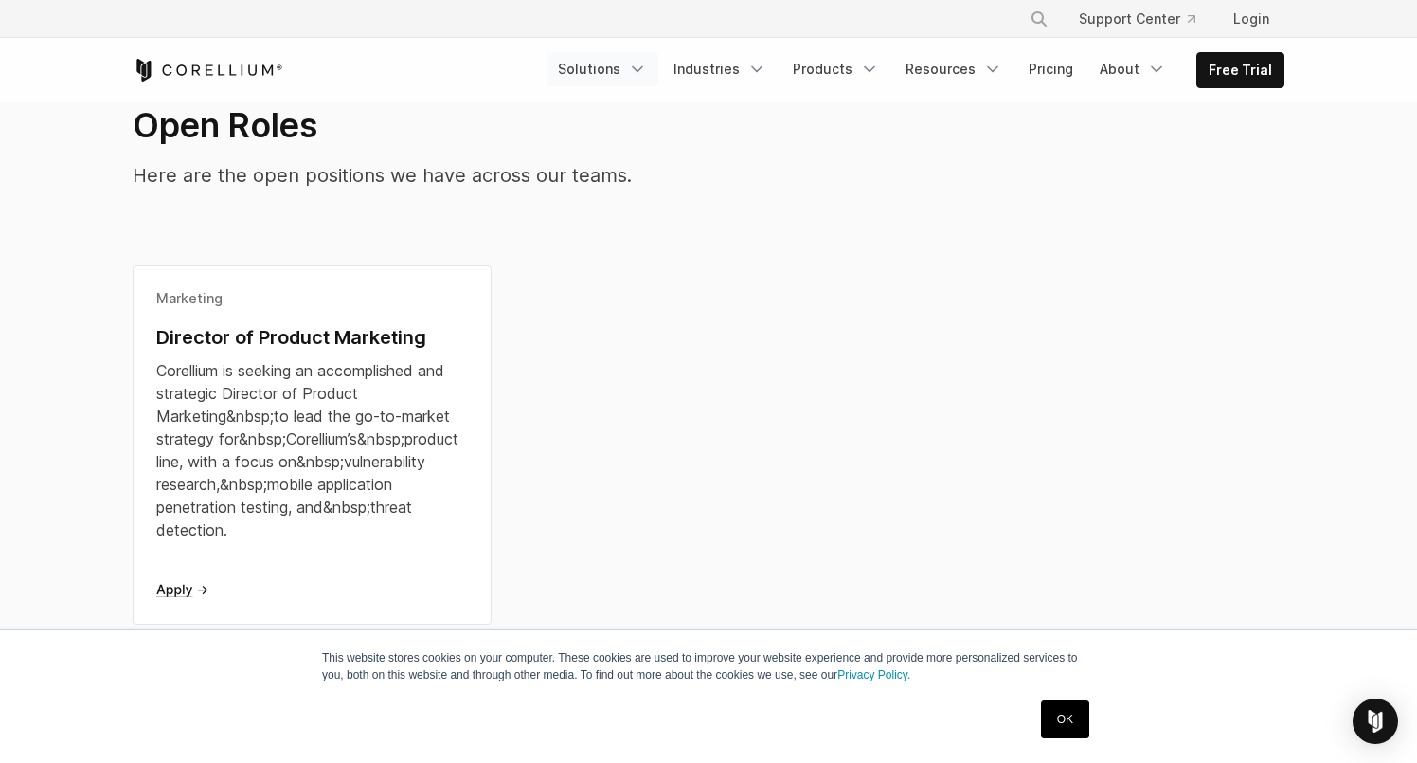
click at [611, 64] on link "Solutions" at bounding box center [603, 69] width 112 height 34
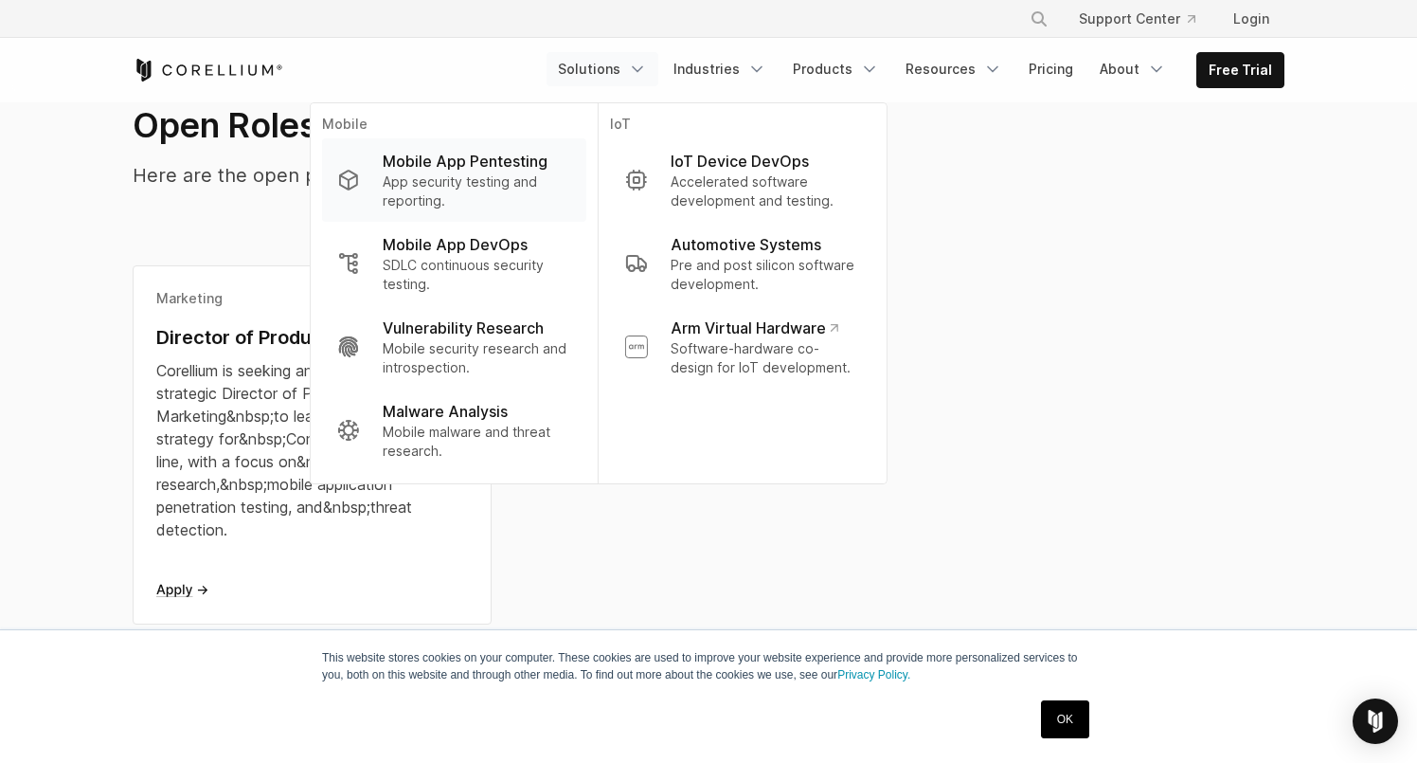
click at [532, 165] on p "Mobile App Pentesting" at bounding box center [465, 161] width 165 height 23
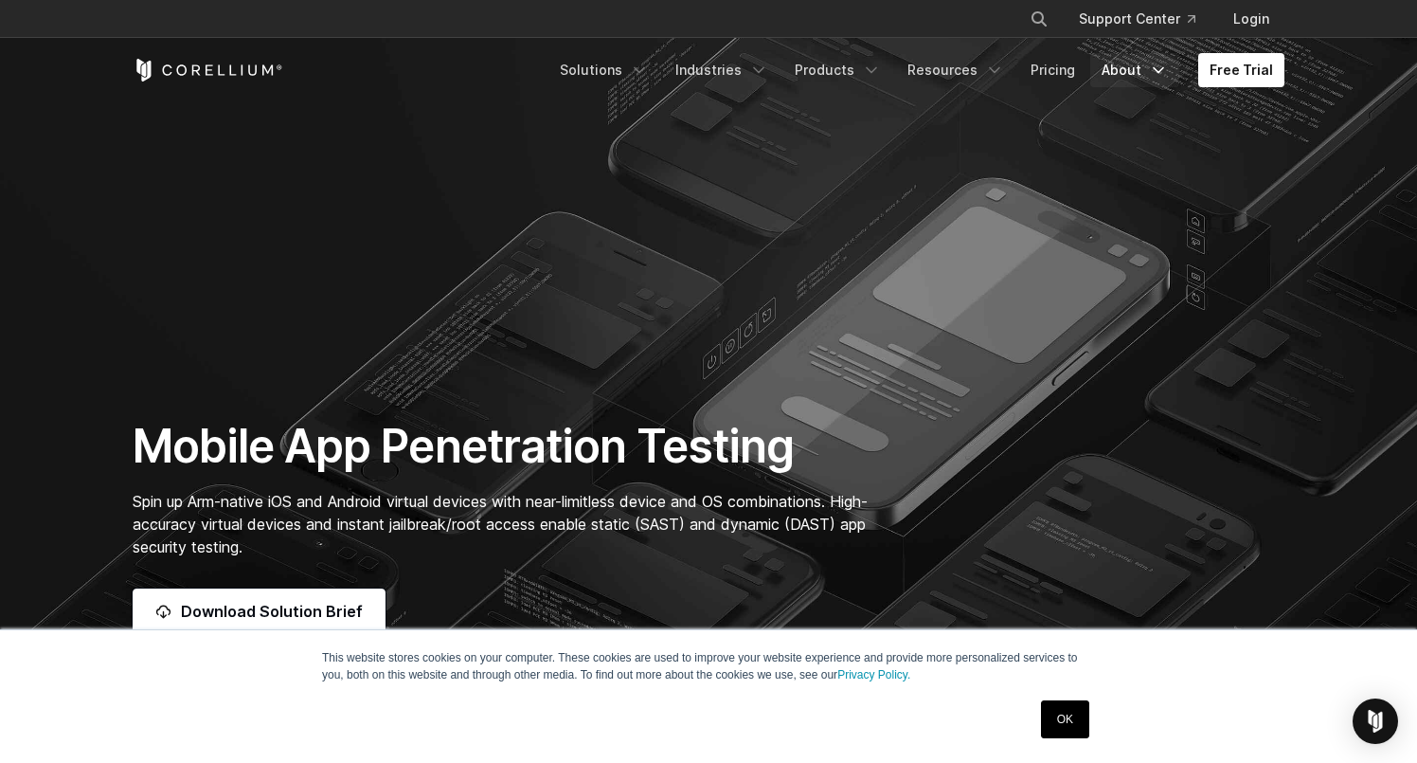
click at [1144, 69] on link "About" at bounding box center [1135, 70] width 89 height 34
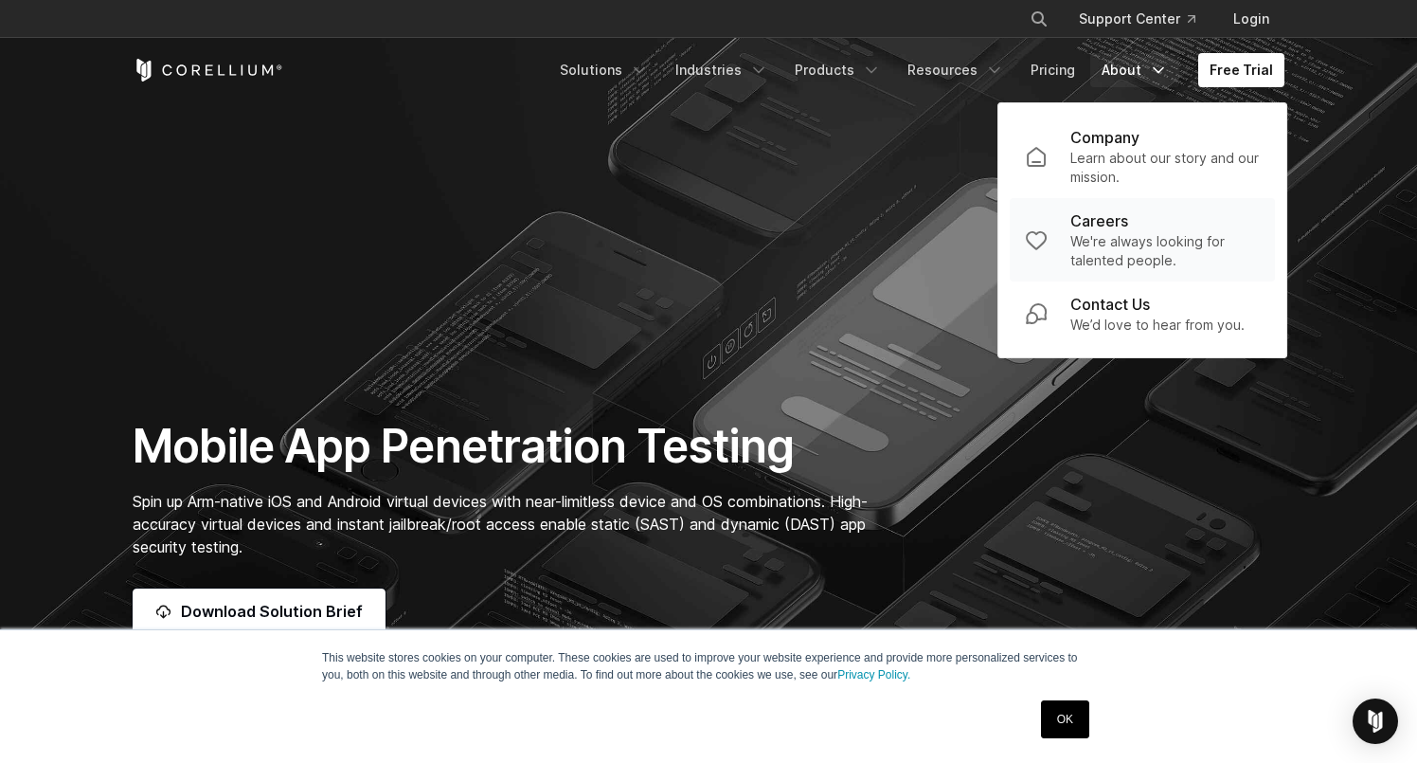
click at [1127, 230] on p "Careers" at bounding box center [1100, 220] width 58 height 23
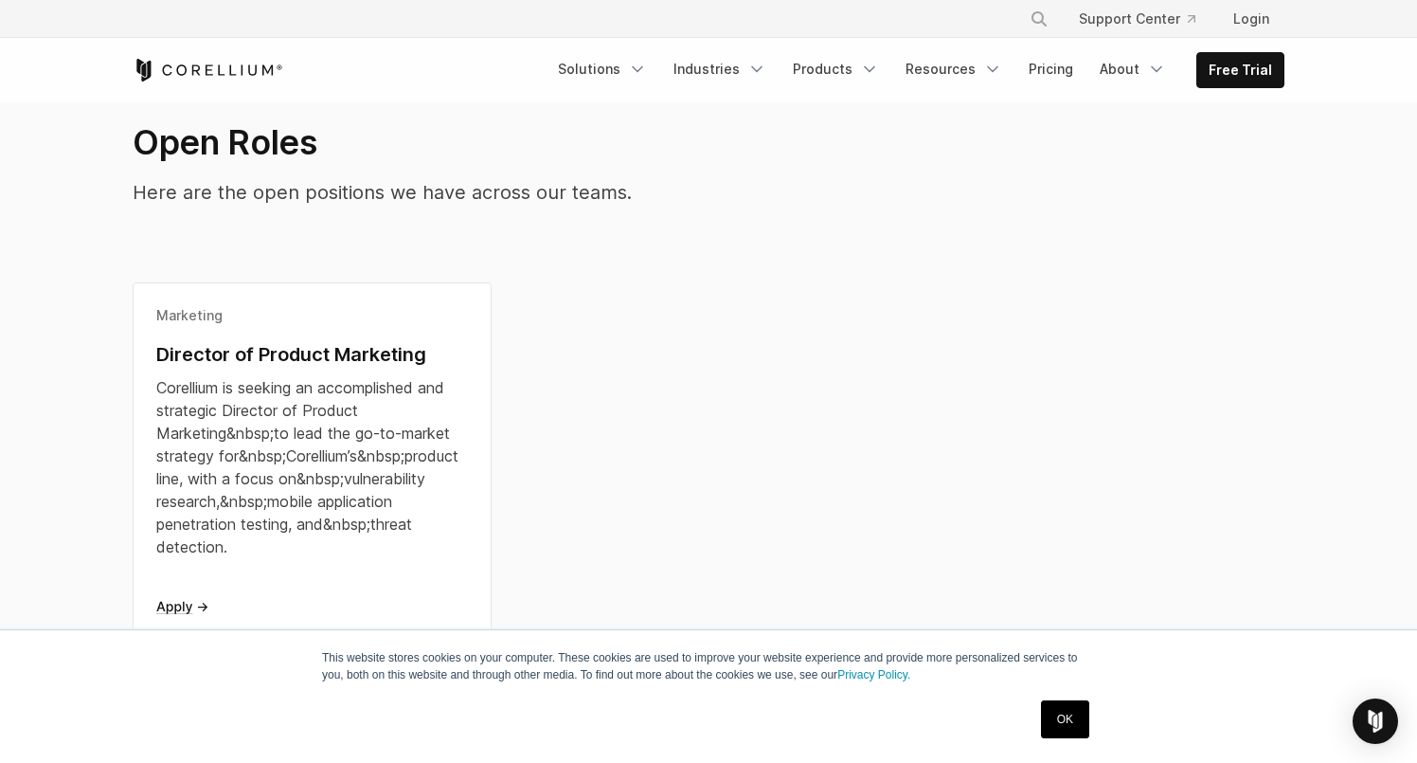
scroll to position [484, 0]
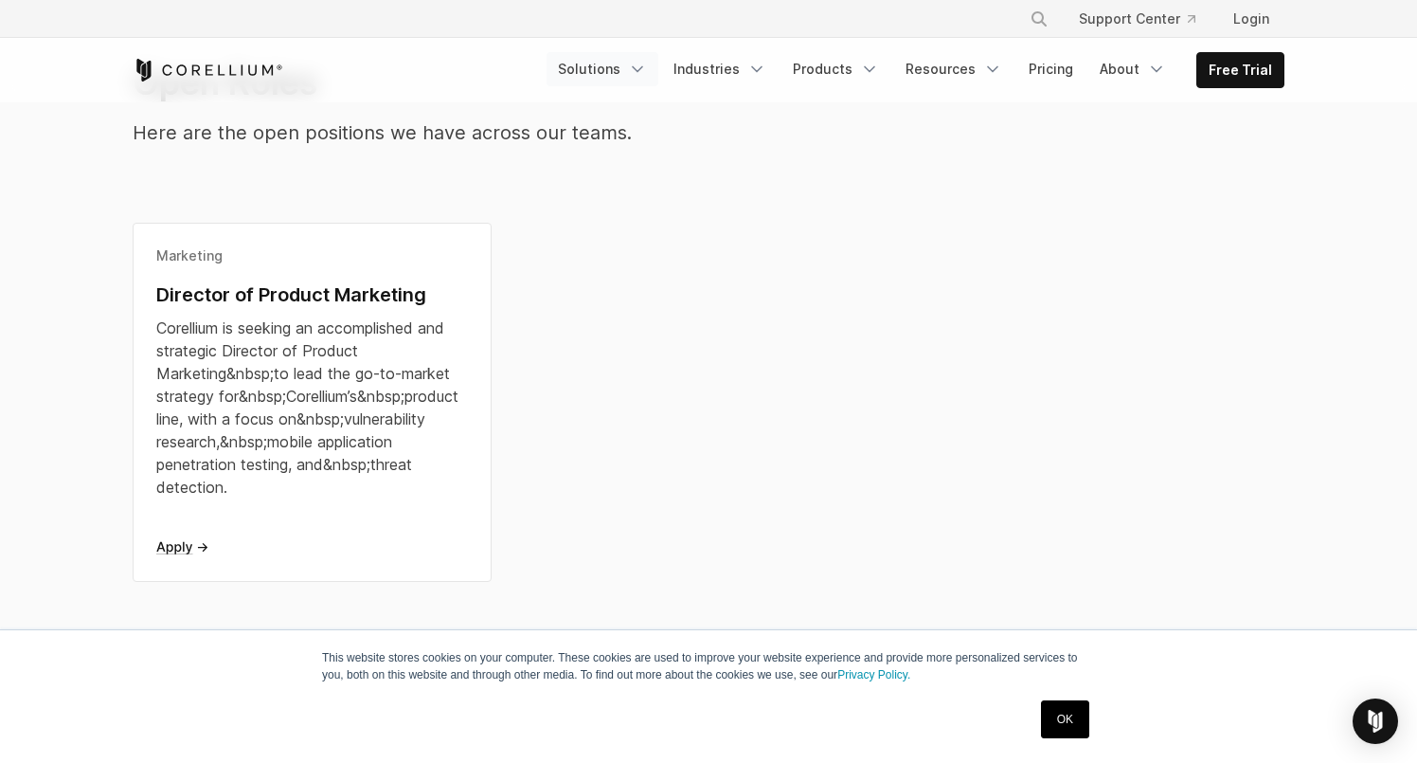
click at [613, 74] on link "Solutions" at bounding box center [603, 69] width 112 height 34
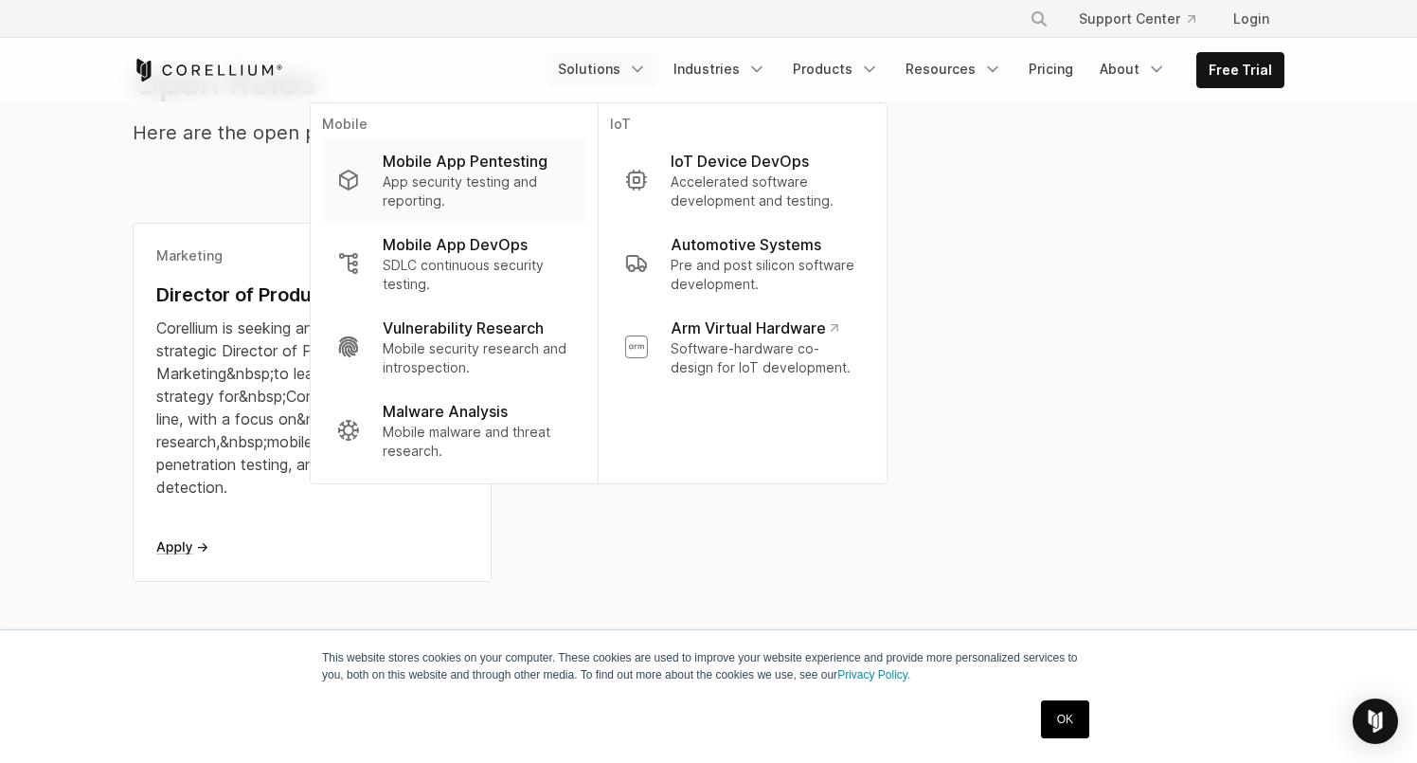
click at [498, 167] on p "Mobile App Pentesting" at bounding box center [465, 161] width 165 height 23
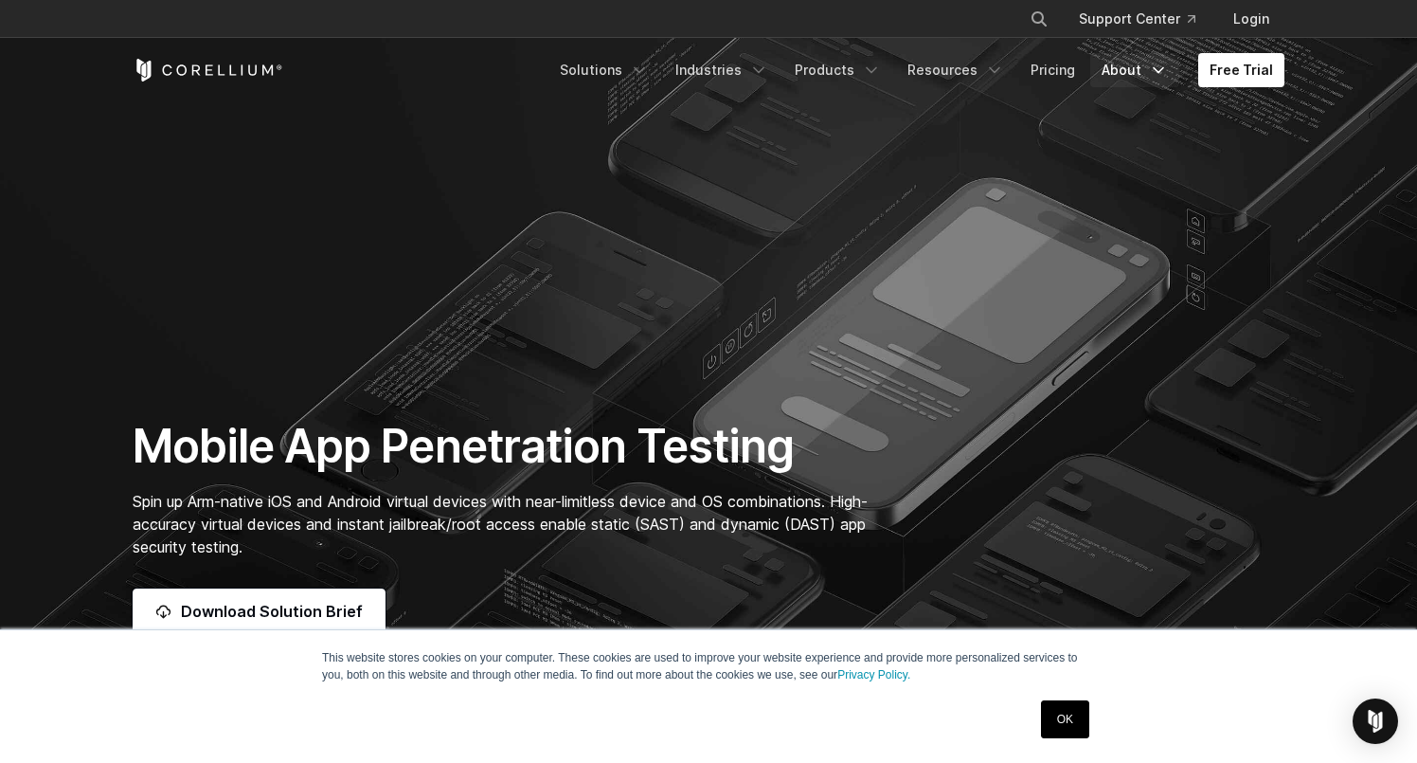
click at [1130, 71] on link "About" at bounding box center [1135, 70] width 89 height 34
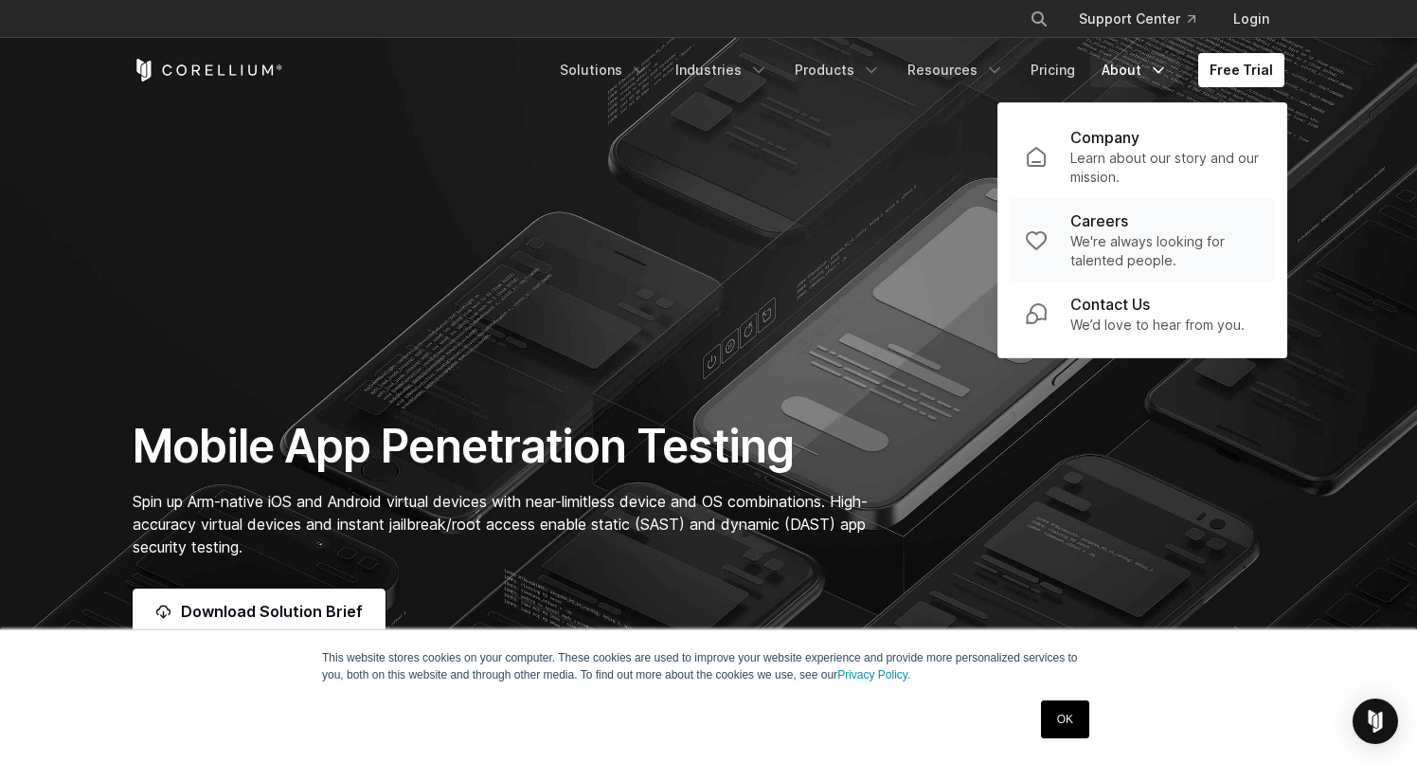
click at [1113, 211] on p "Careers" at bounding box center [1100, 220] width 58 height 23
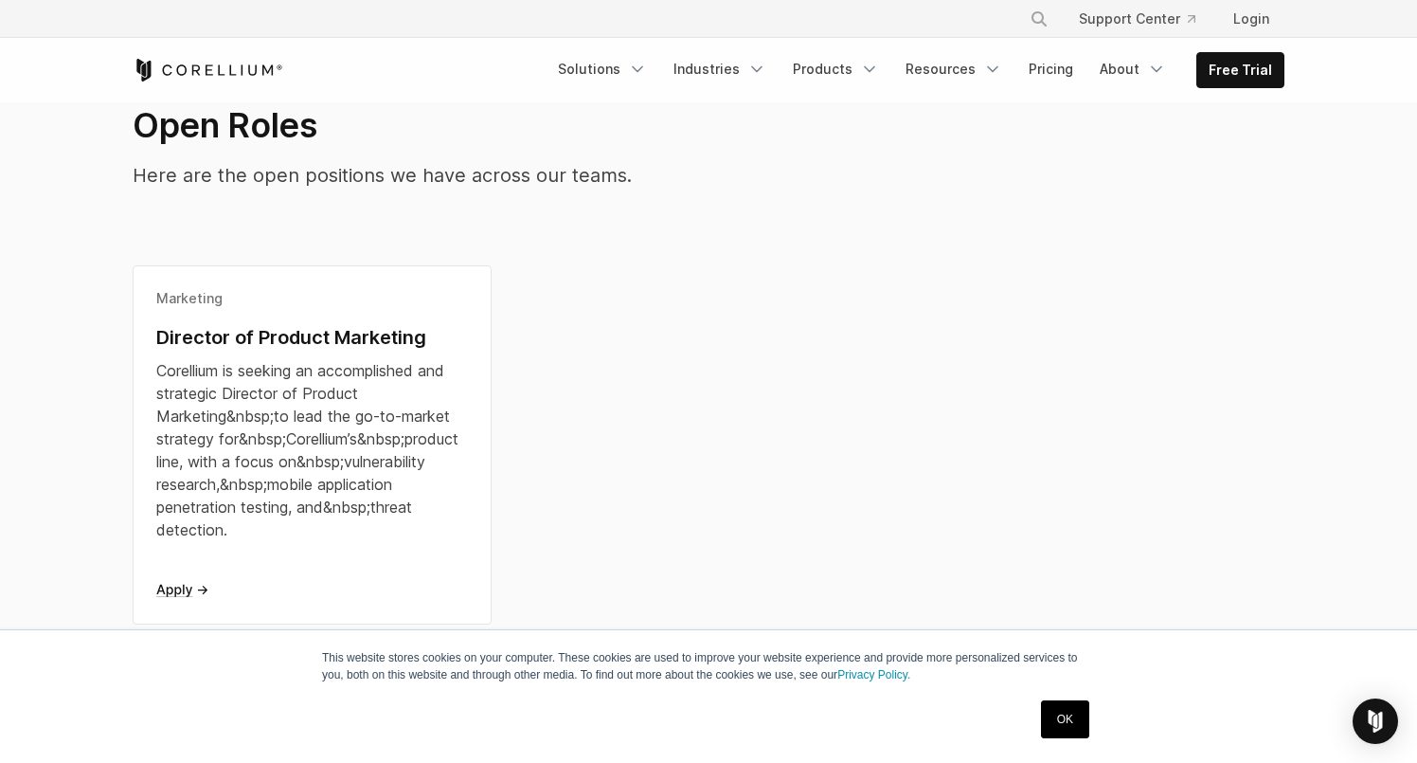
scroll to position [447, 0]
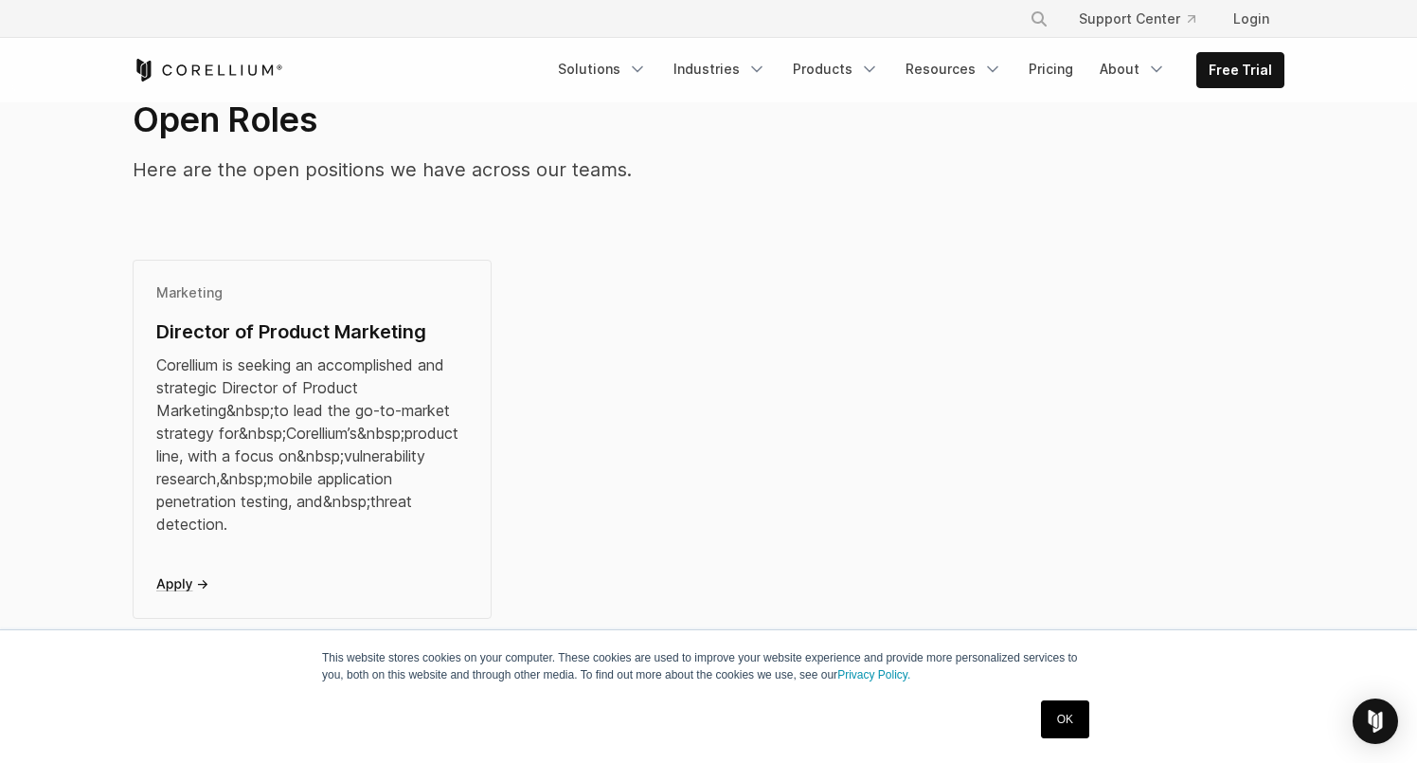
click at [343, 471] on div "​Corellium is seeking an accomplished and strategic Director of Product Marketi…" at bounding box center [312, 444] width 312 height 182
click at [596, 65] on link "Solutions" at bounding box center [603, 69] width 112 height 34
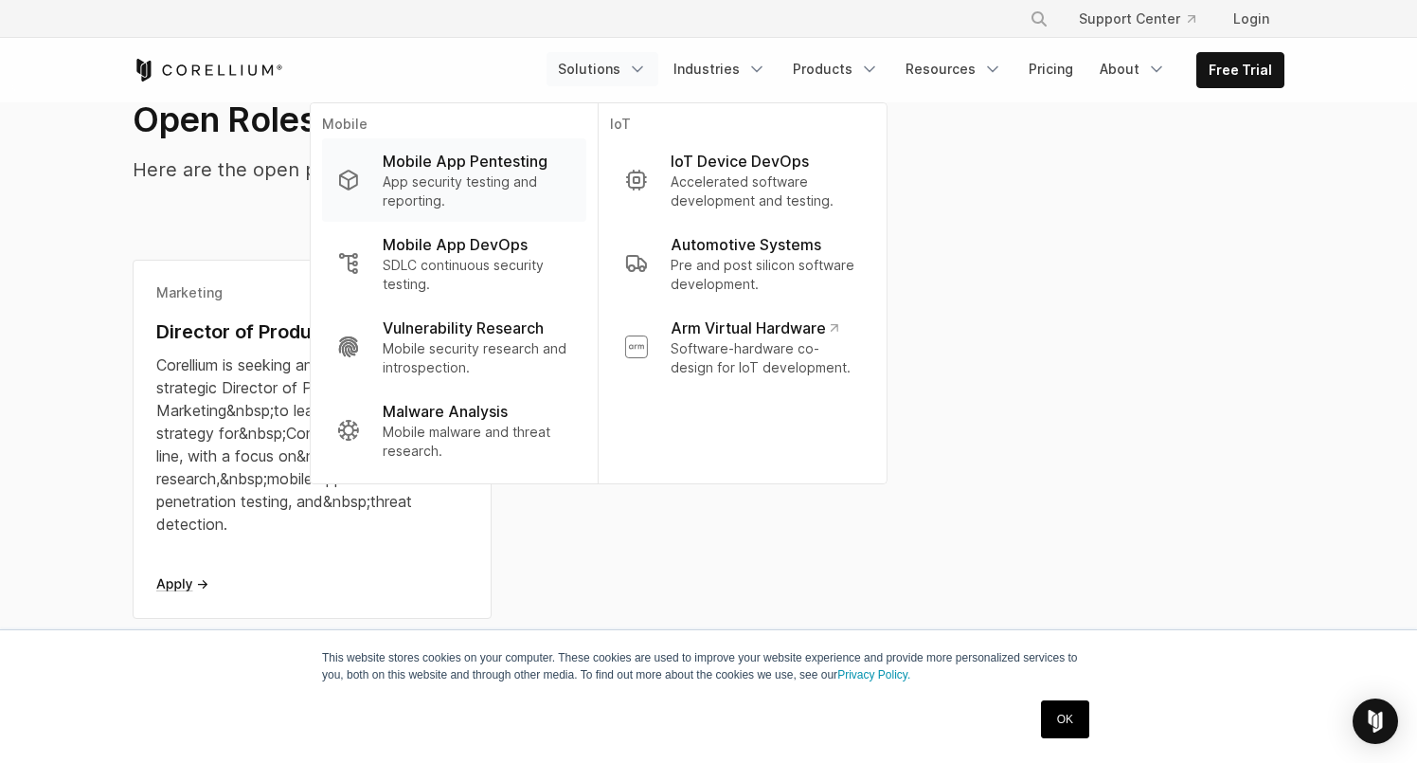
click at [524, 146] on link "Mobile App Pentesting App security testing and reporting." at bounding box center [454, 179] width 264 height 83
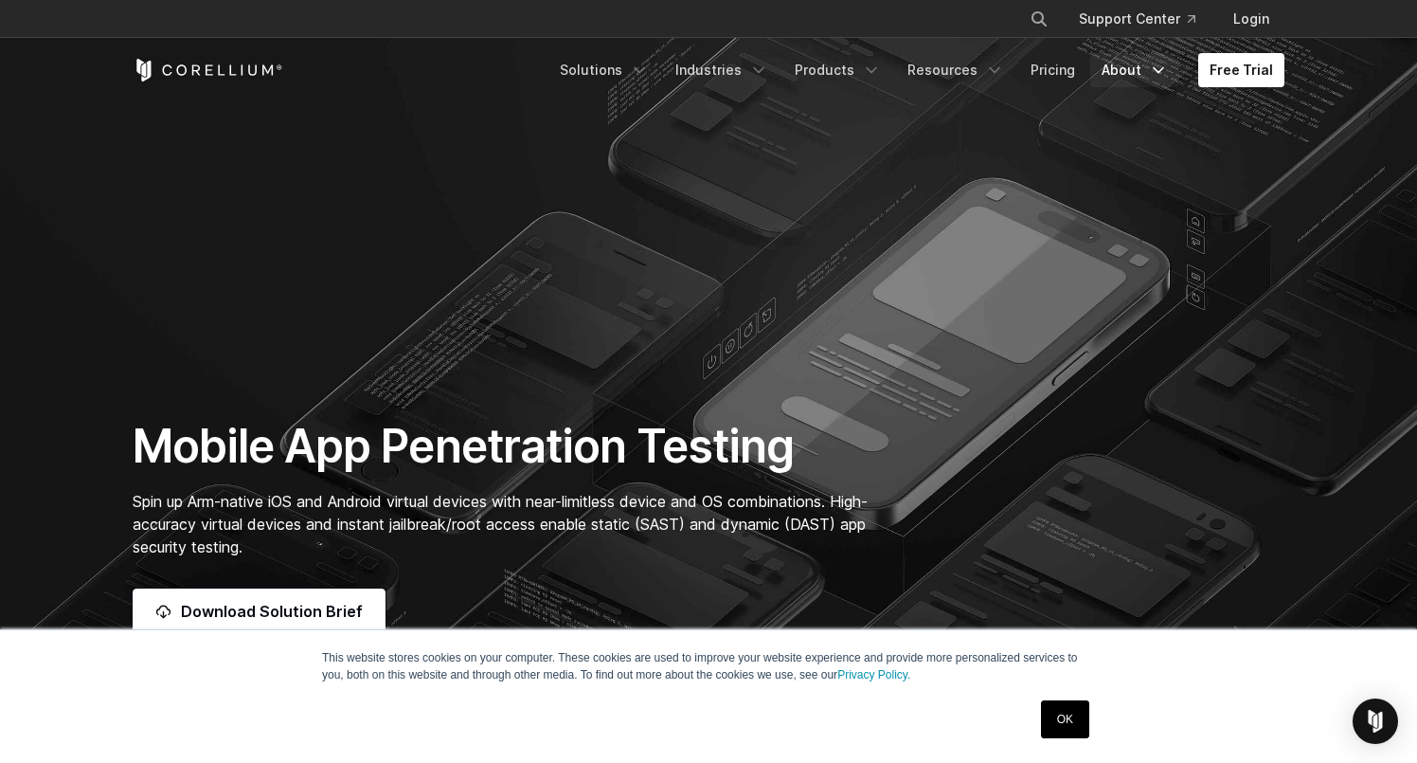
click at [1126, 72] on link "About" at bounding box center [1135, 70] width 89 height 34
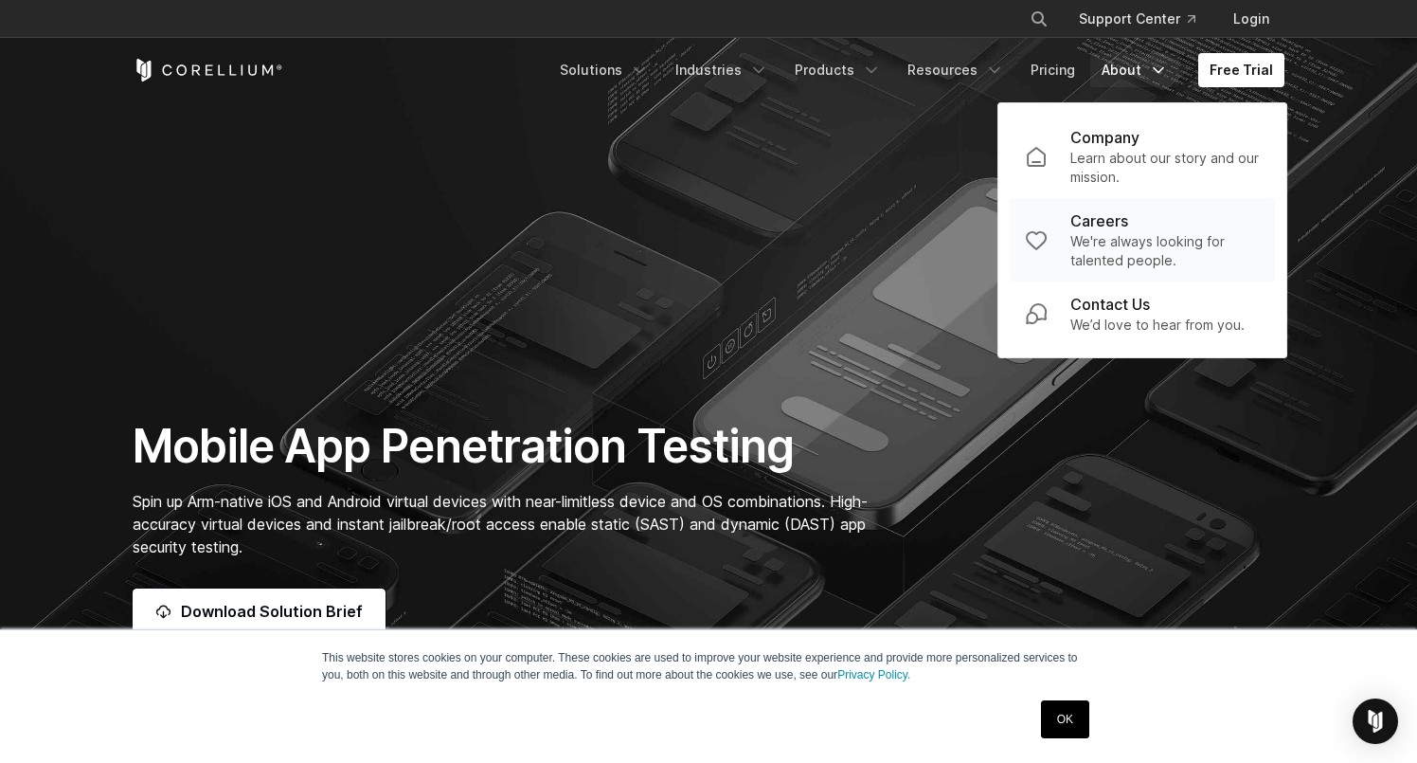
click at [1118, 226] on p "Careers" at bounding box center [1100, 220] width 58 height 23
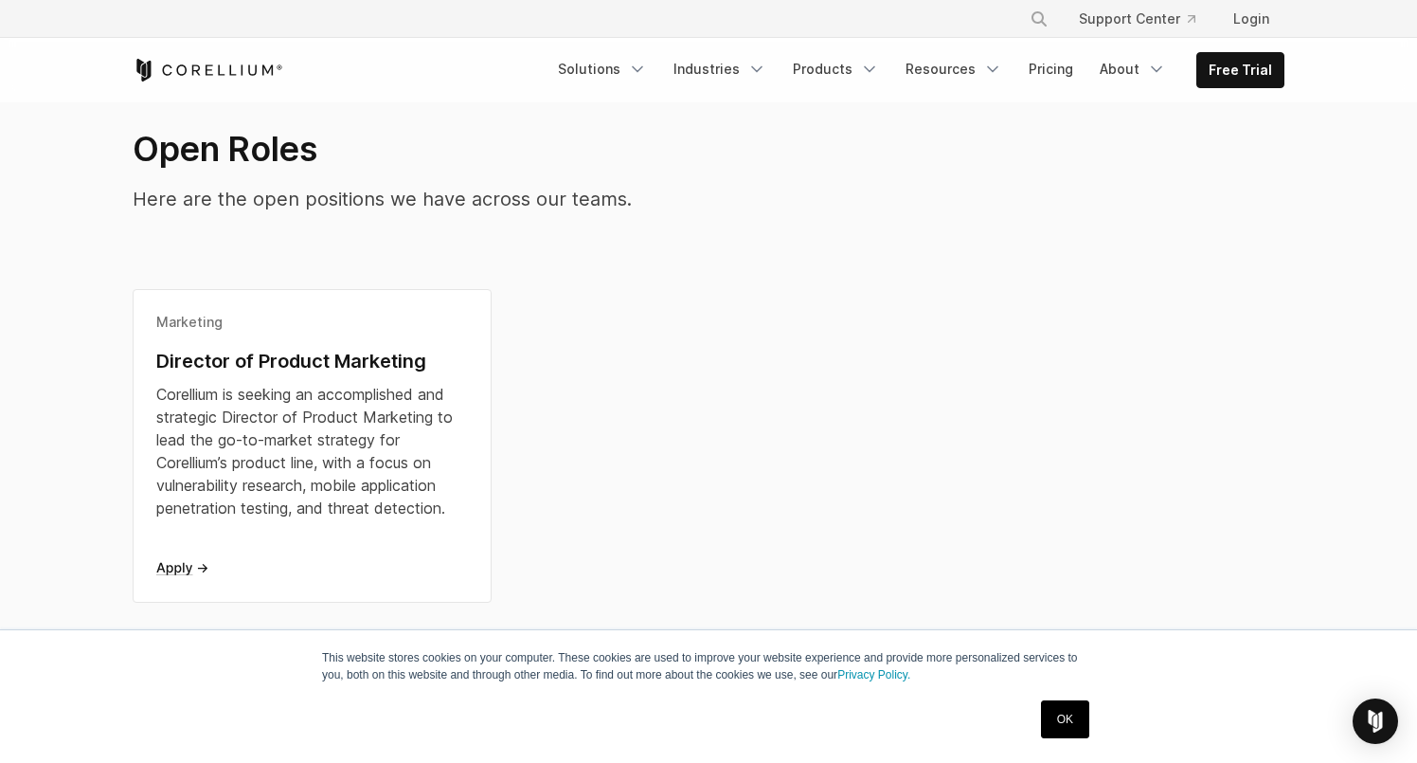
scroll to position [458, 0]
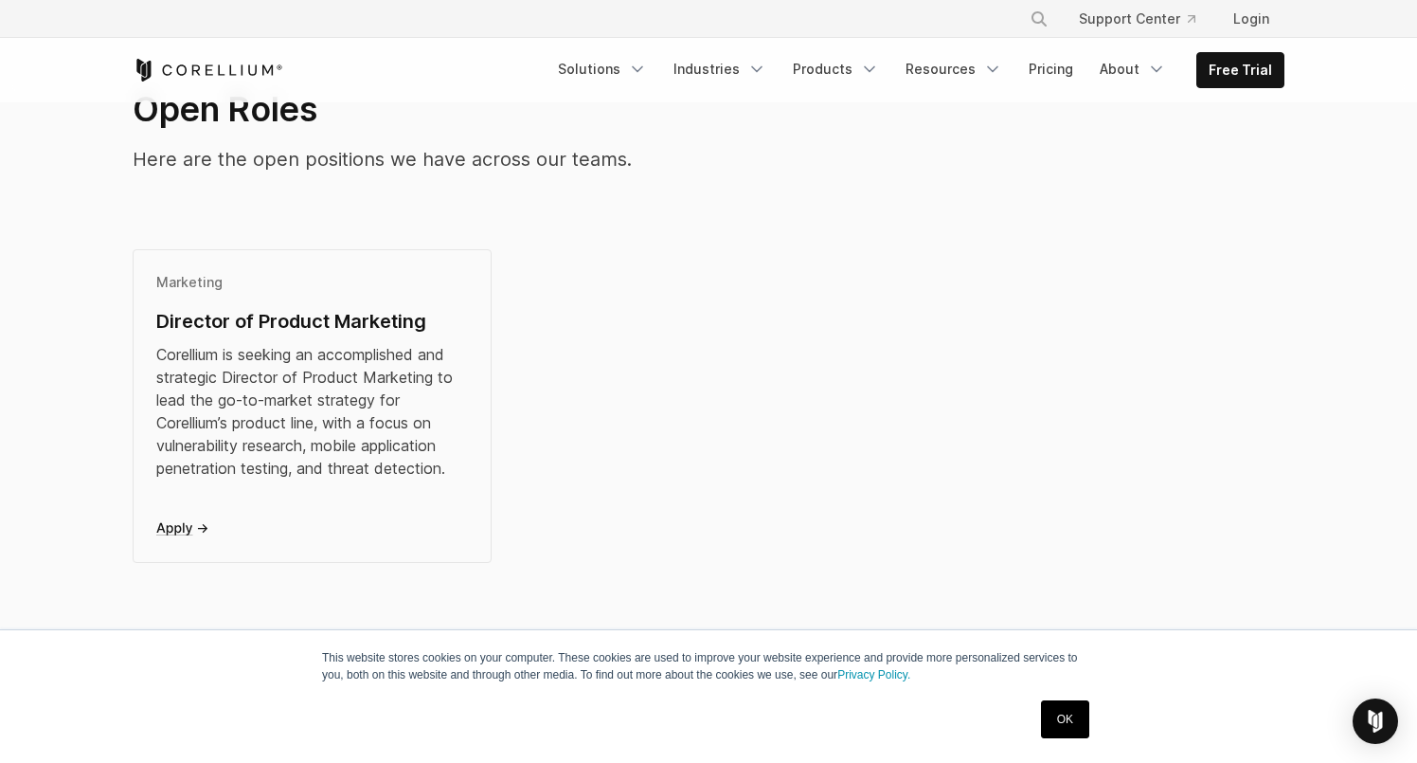
click at [184, 528] on icon at bounding box center [181, 529] width 51 height 12
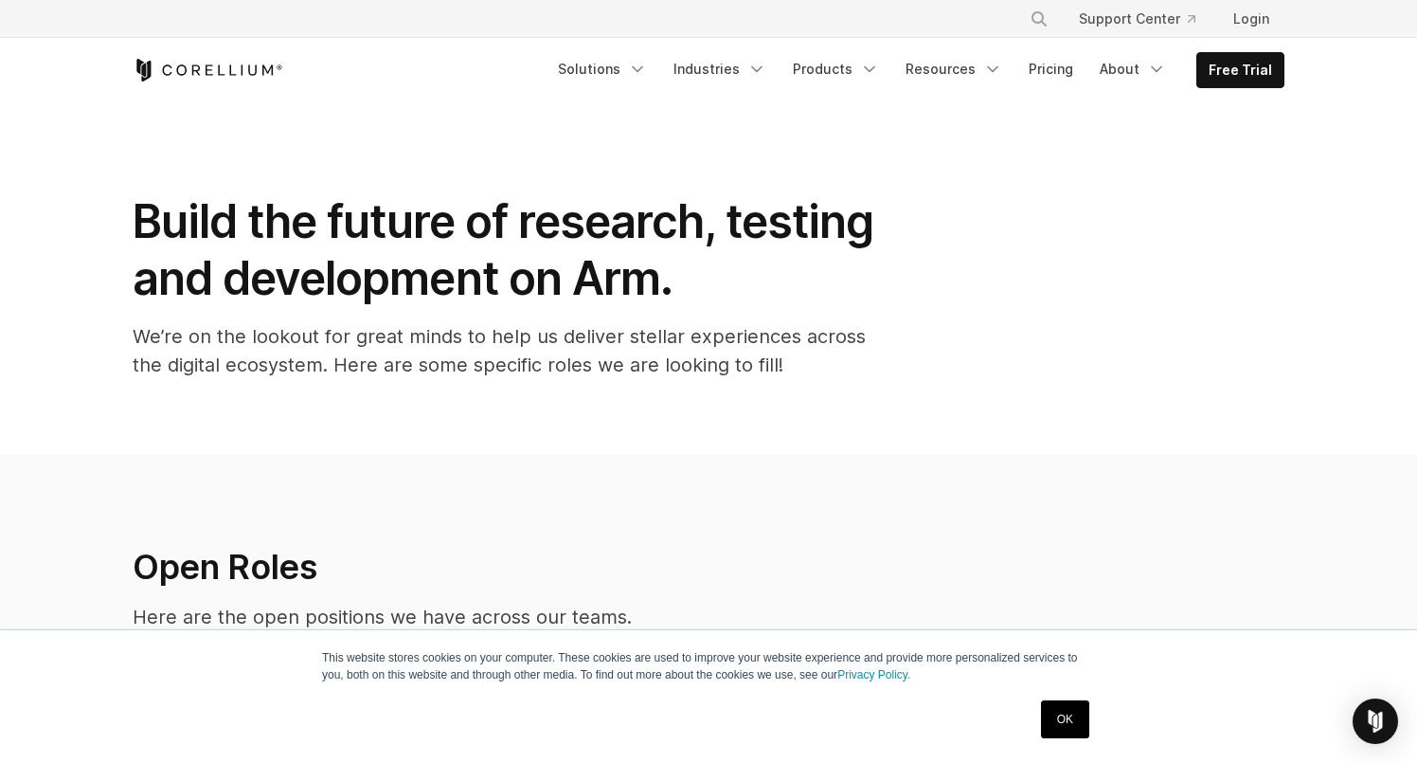
scroll to position [0, 0]
